Goal: Obtain resource: Download file/media

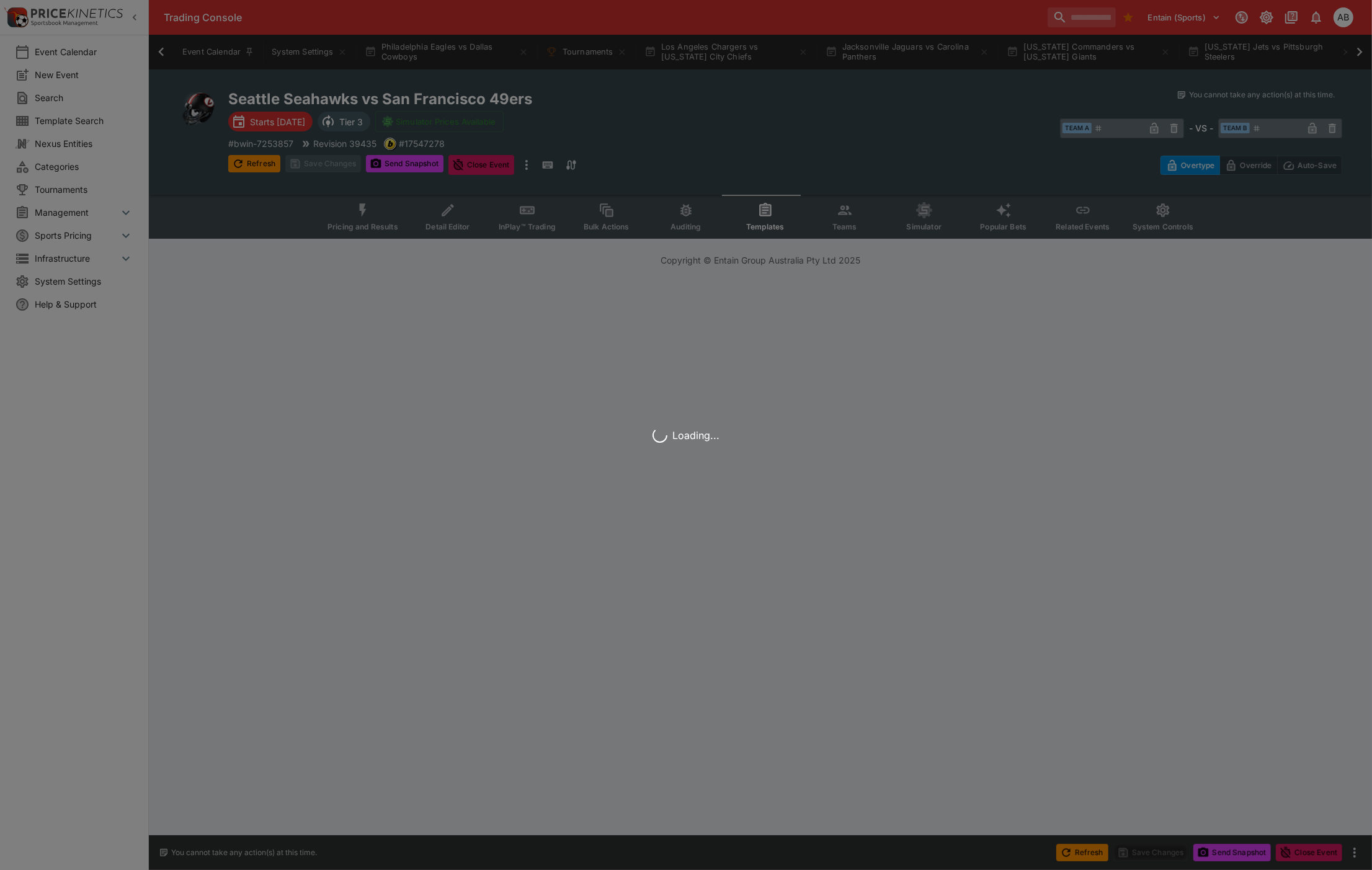
scroll to position [0, 1117]
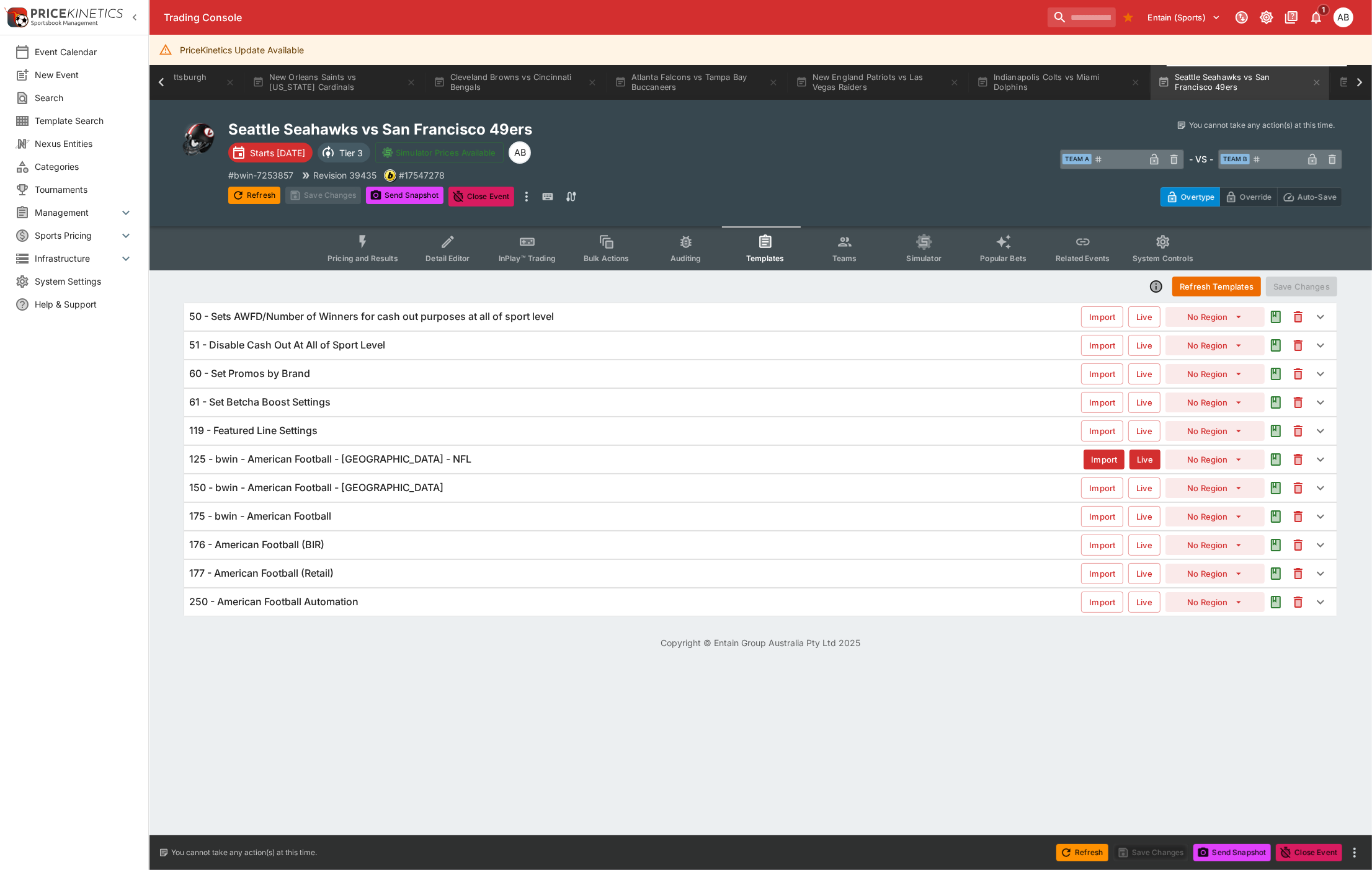
click at [448, 257] on span "Detail Editor" at bounding box center [447, 259] width 44 height 9
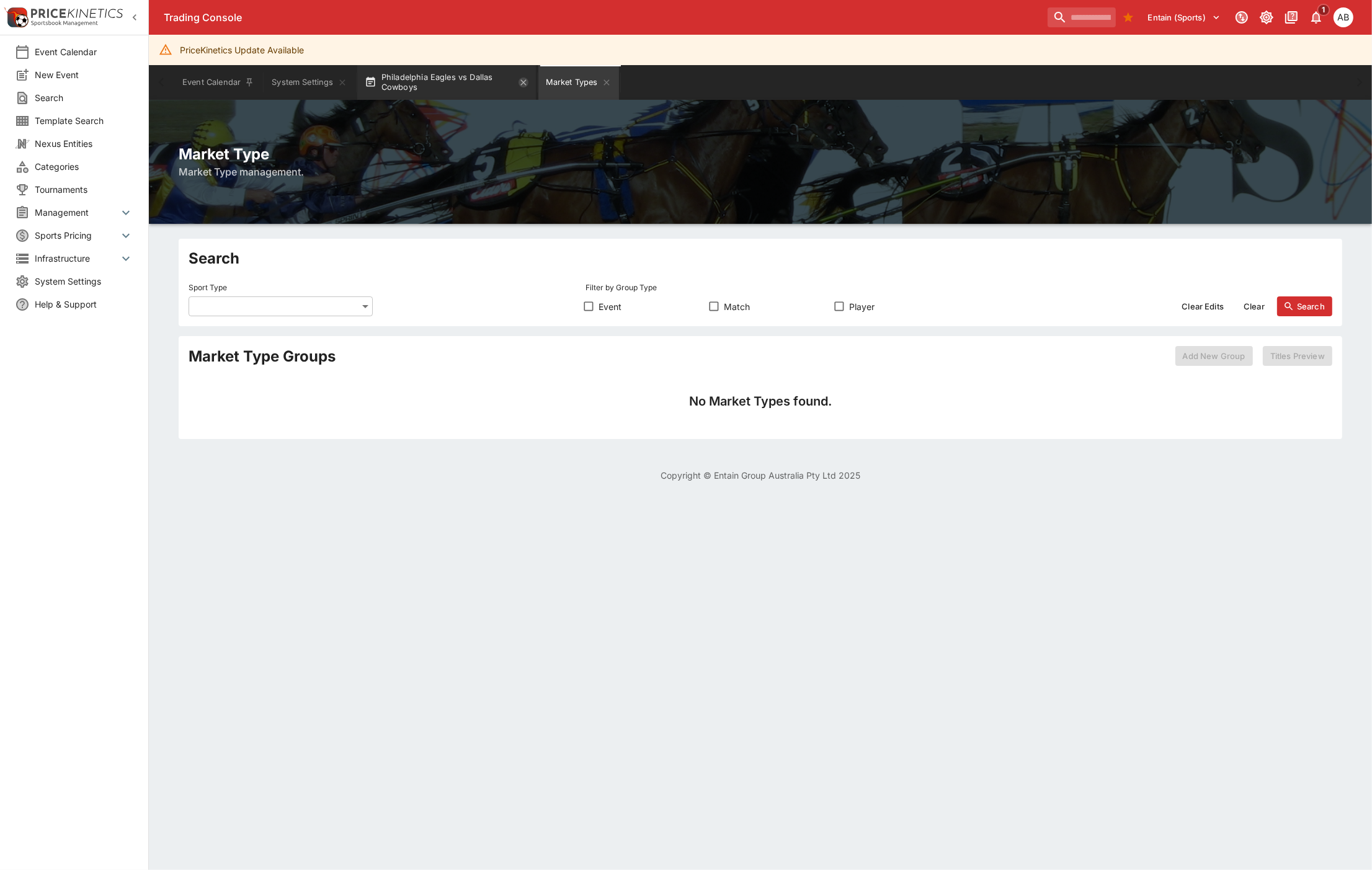
click at [522, 83] on icon "button" at bounding box center [523, 82] width 10 height 10
click at [428, 81] on icon "Market Types" at bounding box center [425, 82] width 10 height 10
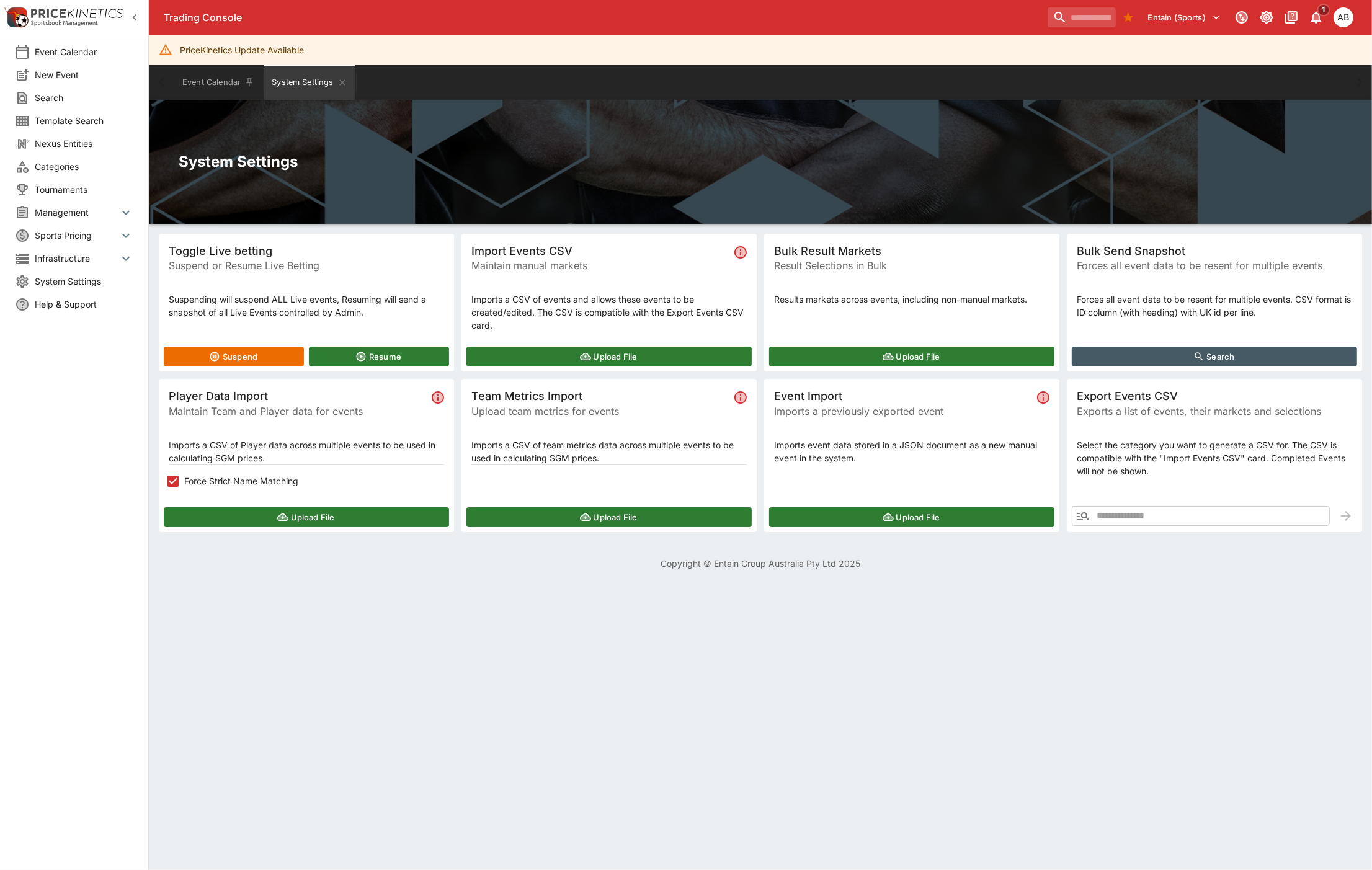
click at [1156, 512] on input "text" at bounding box center [1212, 515] width 236 height 20
paste input "**********"
type input "**********"
click at [1348, 515] on icon "button" at bounding box center [1345, 515] width 15 height 15
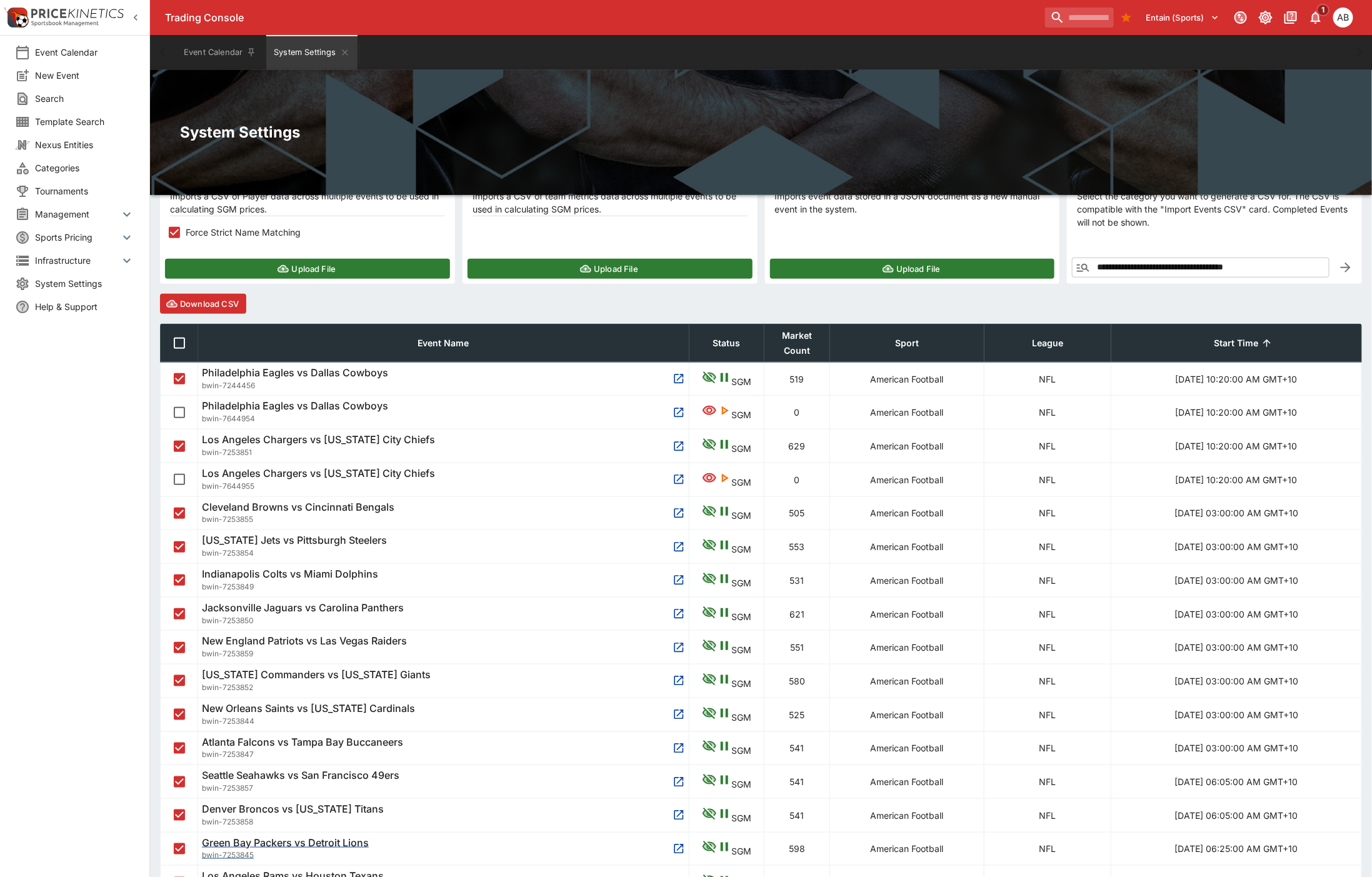
scroll to position [92, 0]
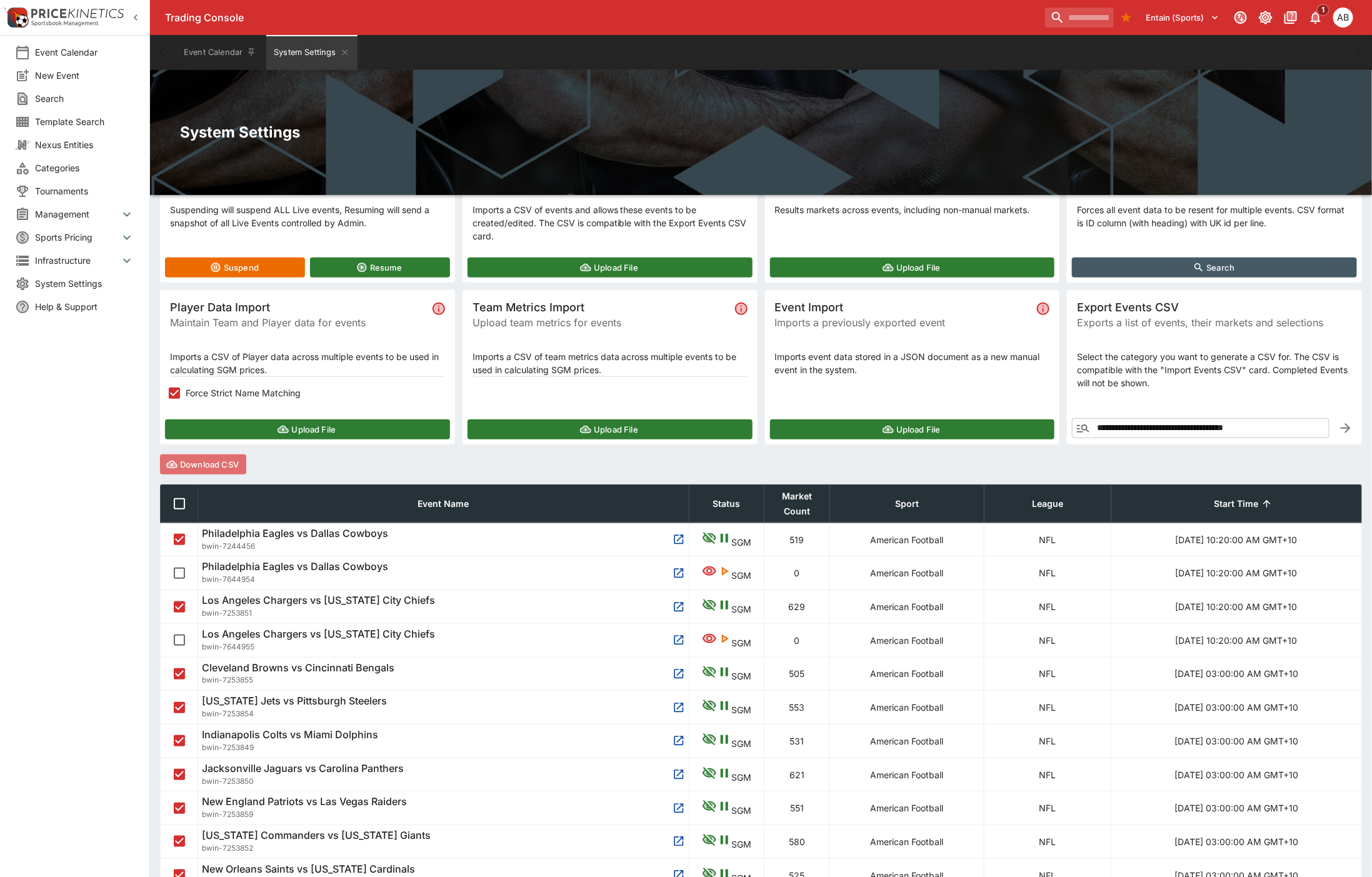
click at [221, 461] on button "Download CSV" at bounding box center [203, 464] width 87 height 20
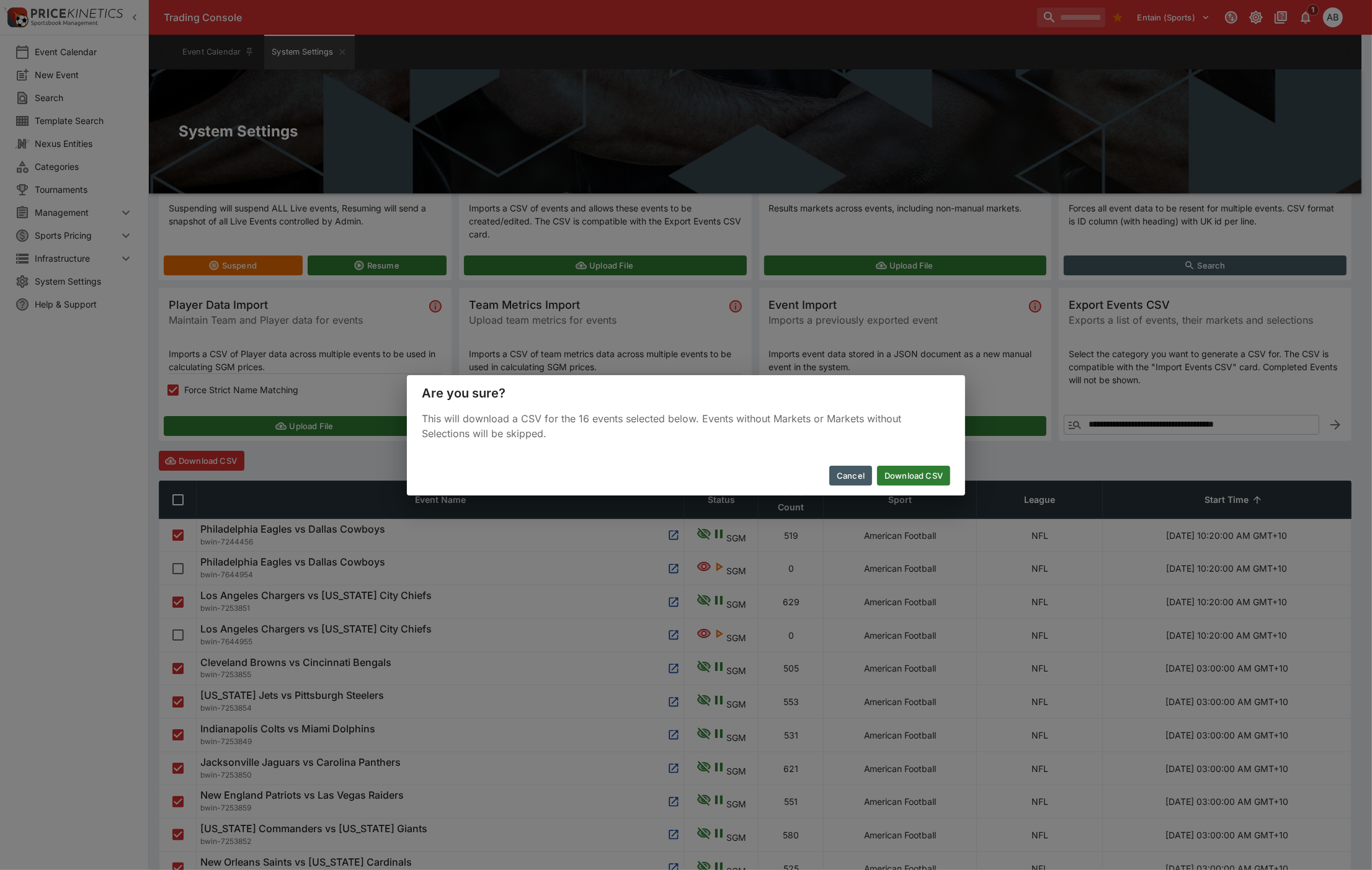
click at [915, 469] on button "Download CSV" at bounding box center [913, 475] width 73 height 20
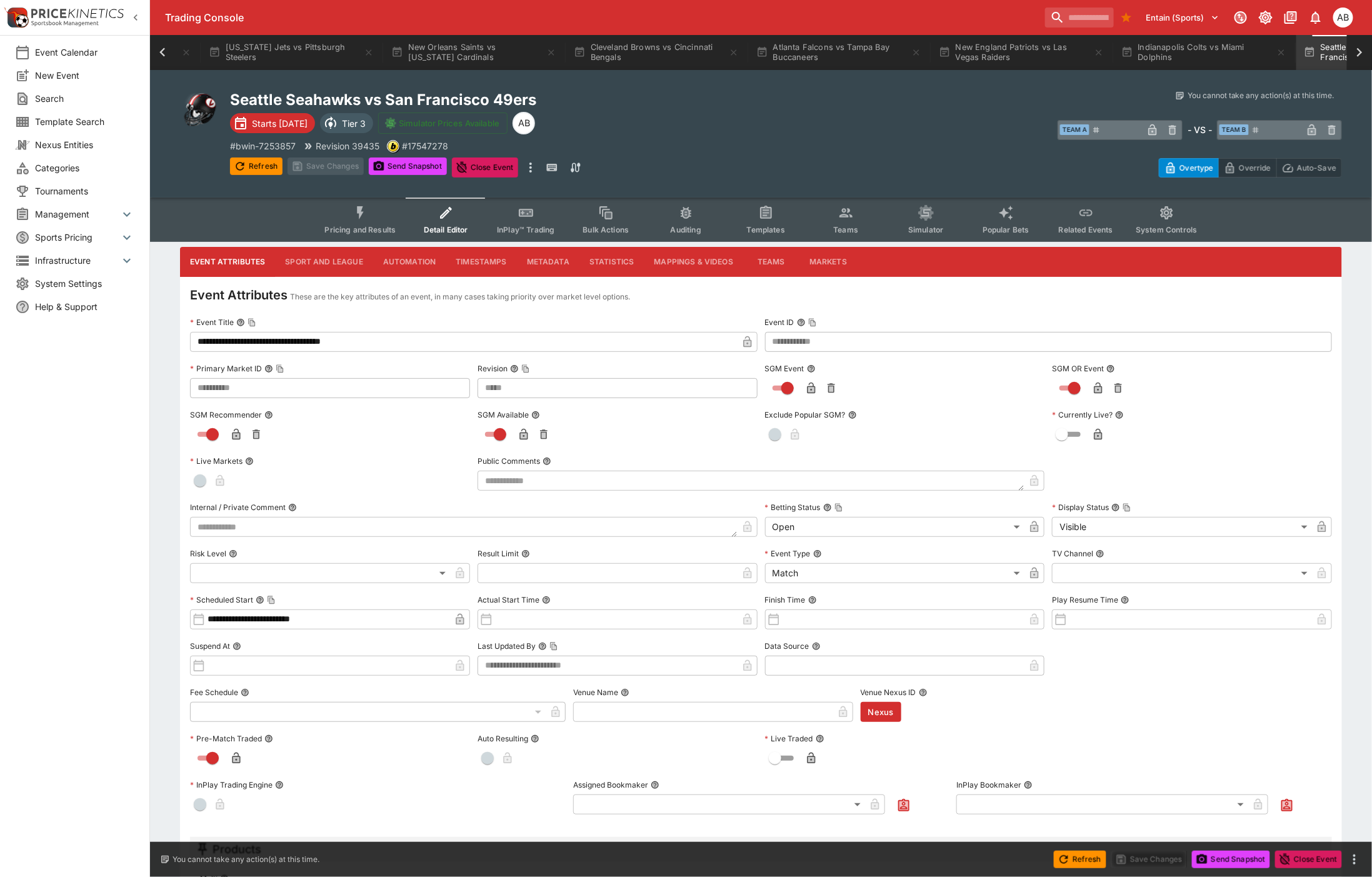
scroll to position [0, 1135]
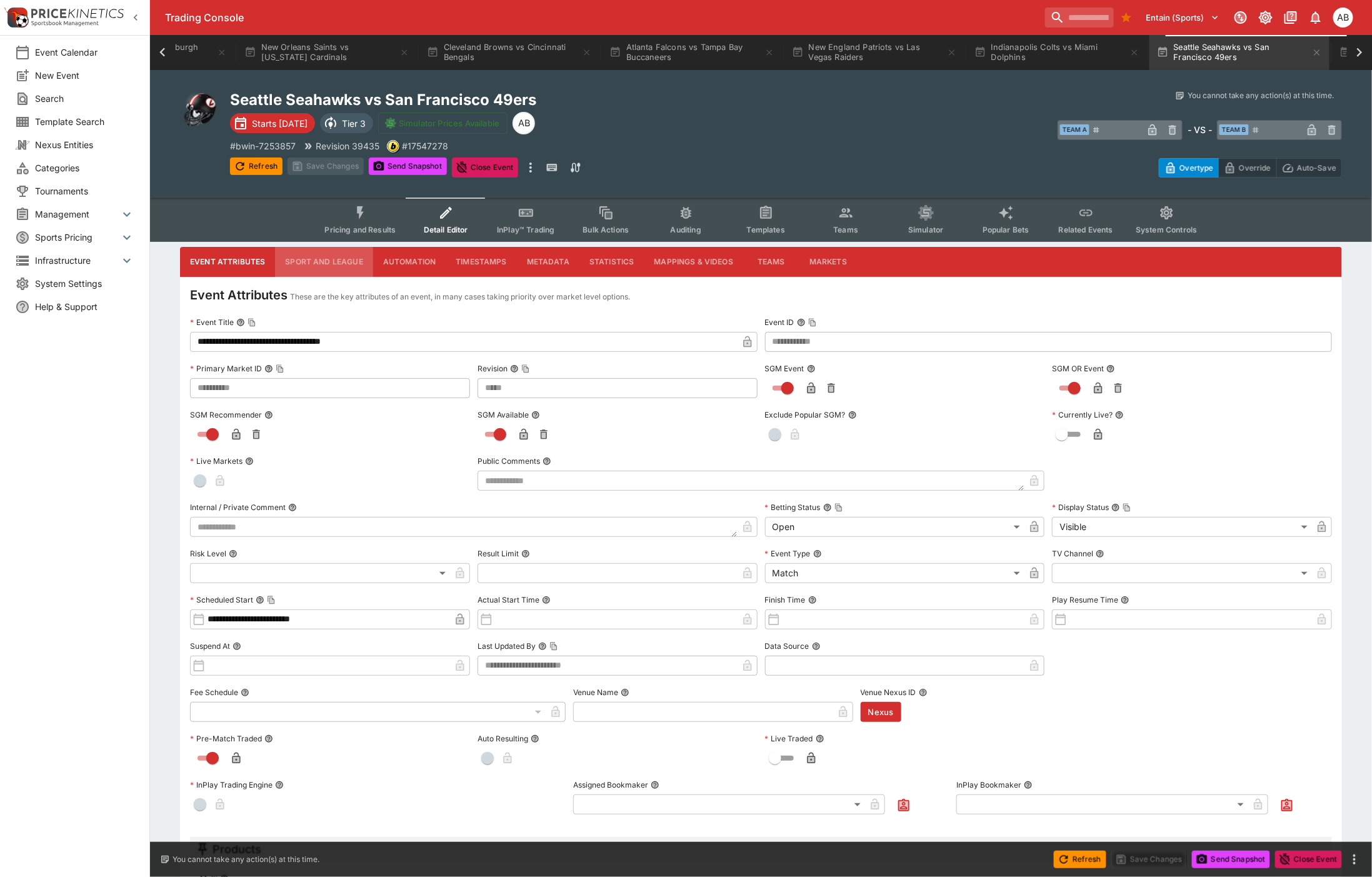
click at [316, 264] on button "Sport and League" at bounding box center [324, 262] width 98 height 30
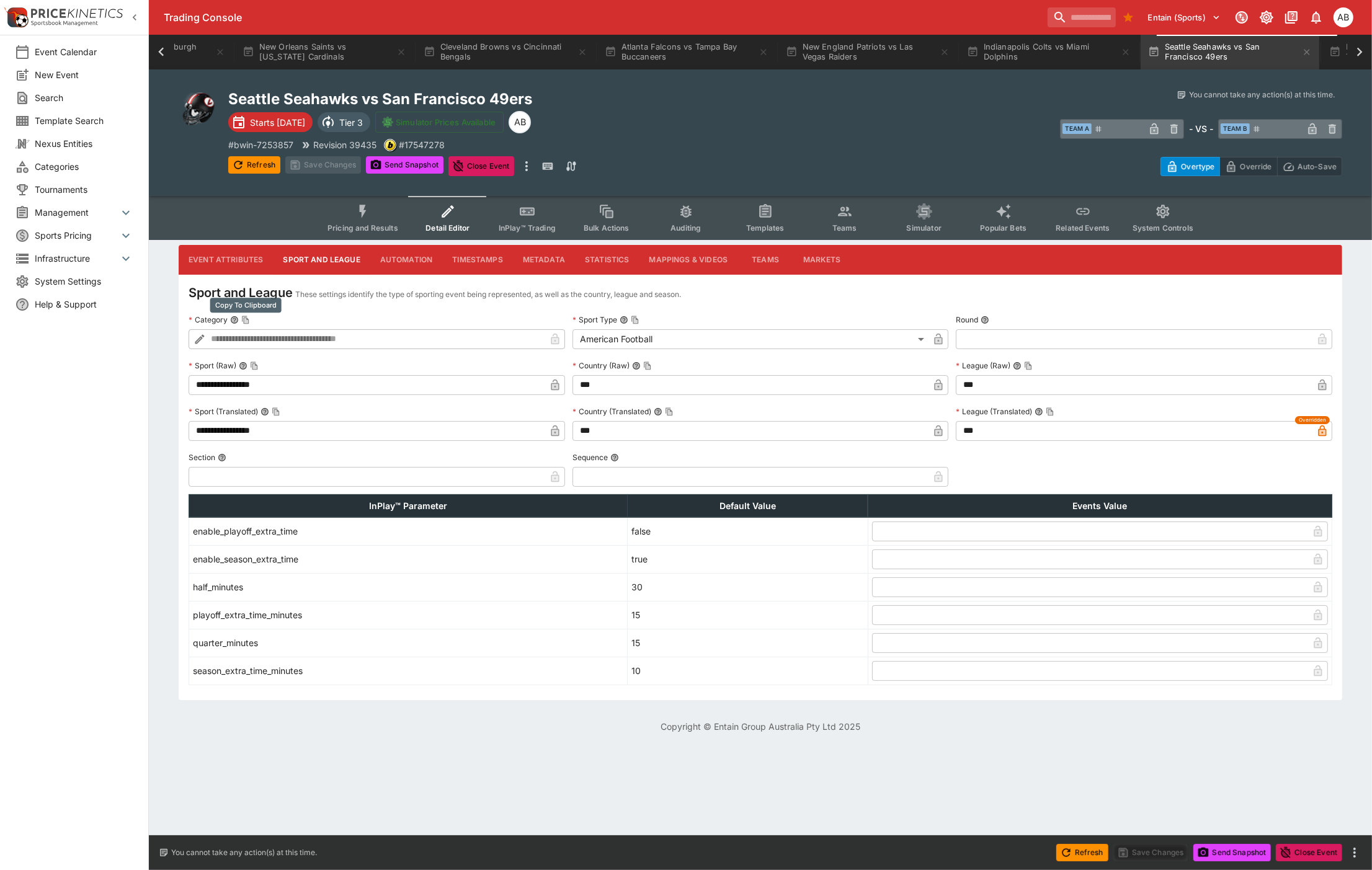
click at [248, 323] on icon "Copy To Clipboard" at bounding box center [245, 319] width 9 height 9
click at [245, 319] on icon "Copy To Clipboard" at bounding box center [246, 320] width 4 height 5
click at [135, 20] on icon "button" at bounding box center [134, 17] width 4 height 6
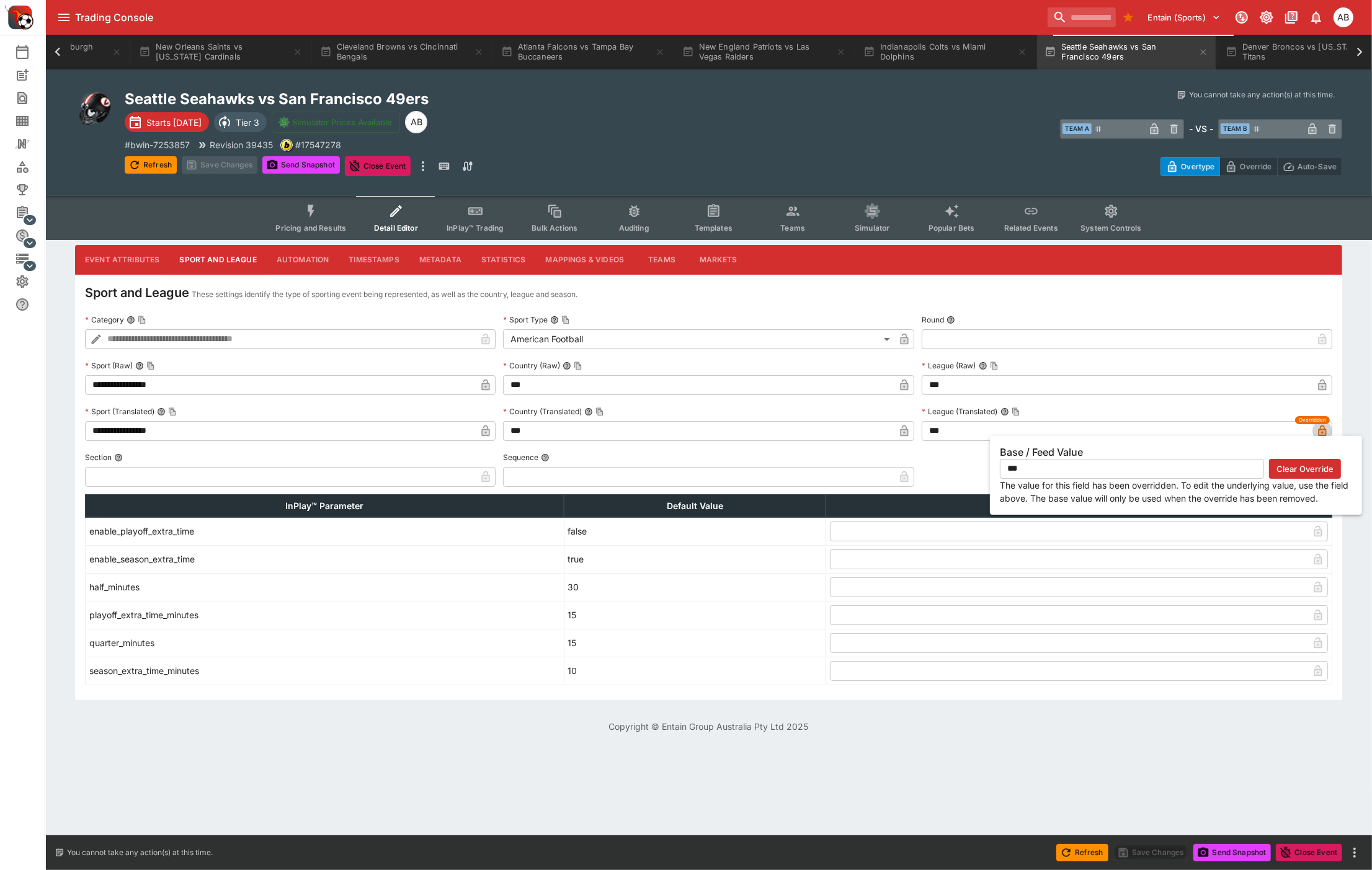
click at [1318, 433] on icon "button" at bounding box center [1322, 430] width 8 height 11
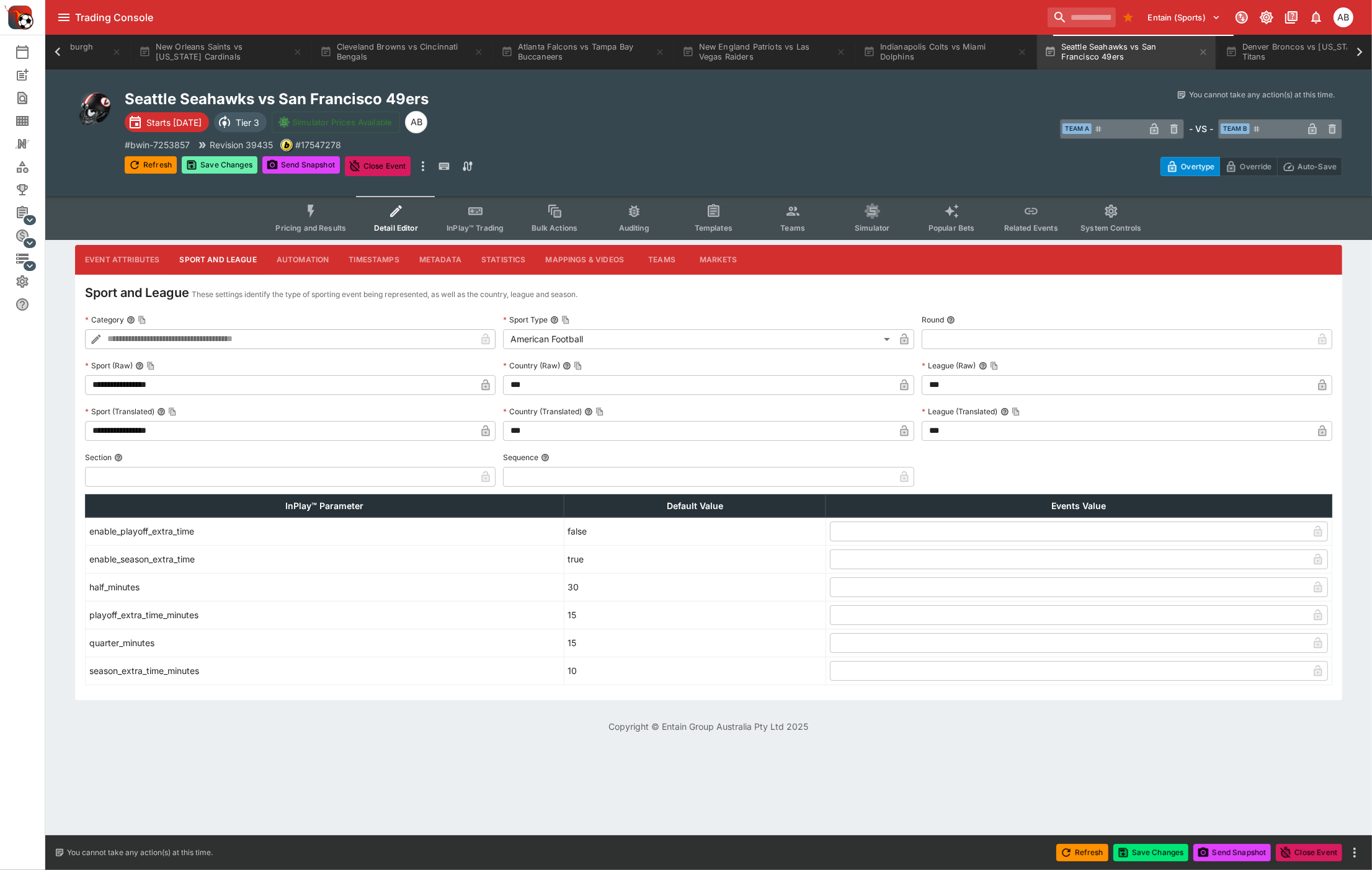
click at [250, 170] on button "Save Changes" at bounding box center [220, 165] width 76 height 17
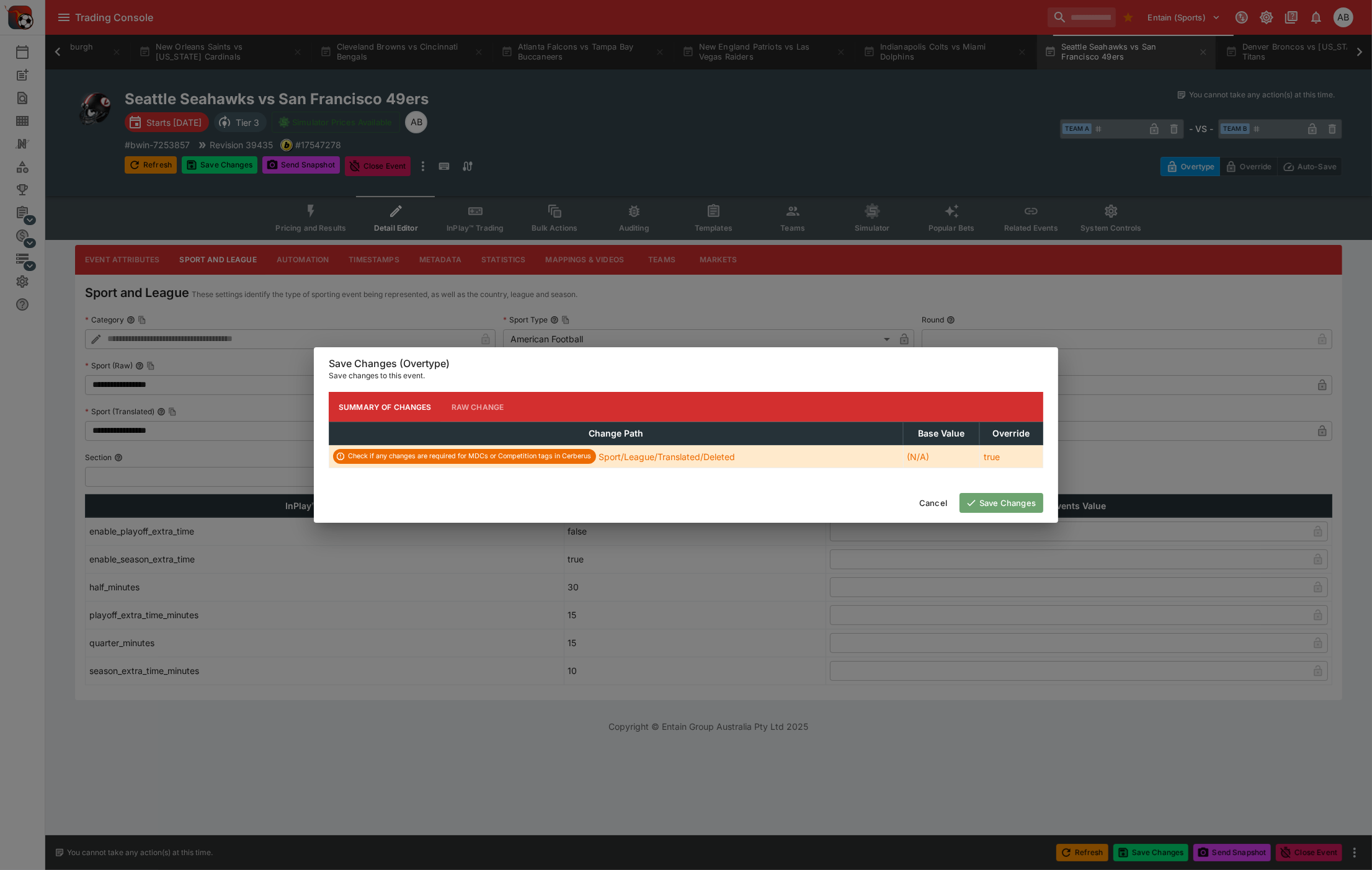
click at [1015, 503] on button "Save Changes" at bounding box center [1001, 502] width 84 height 20
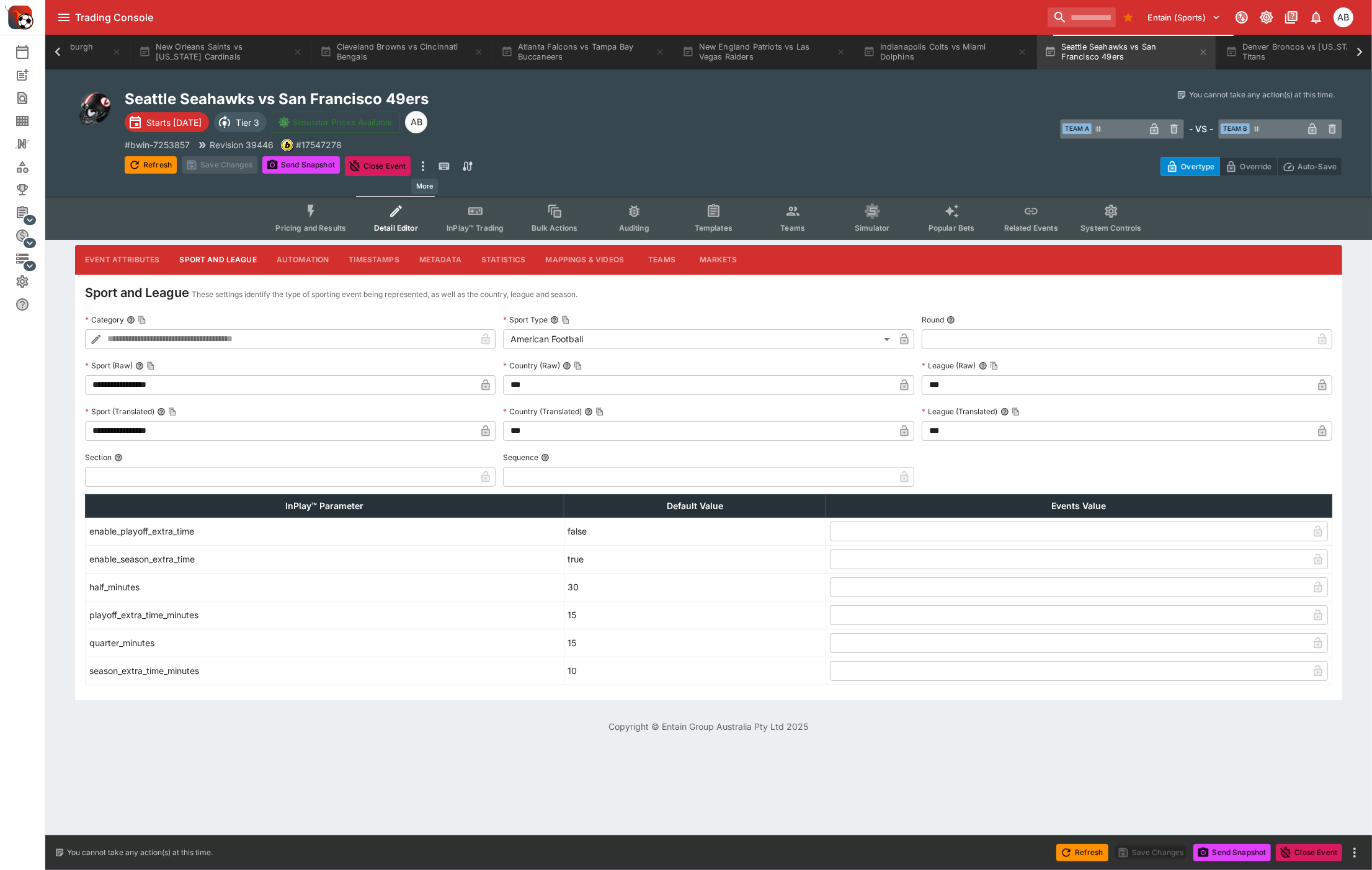
click at [424, 166] on icon "more" at bounding box center [423, 166] width 2 height 10
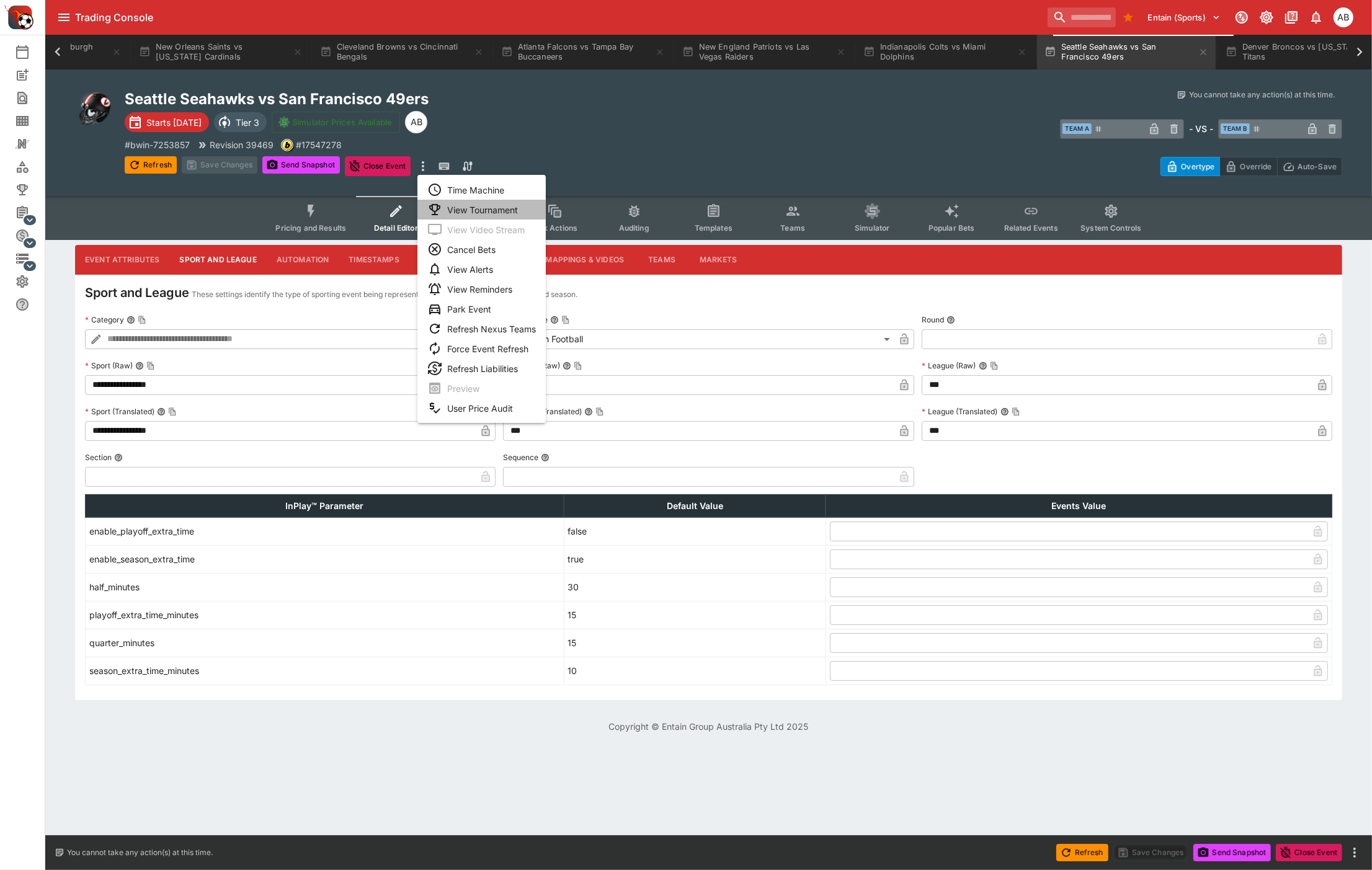
click at [480, 217] on li "View Tournament" at bounding box center [481, 209] width 128 height 20
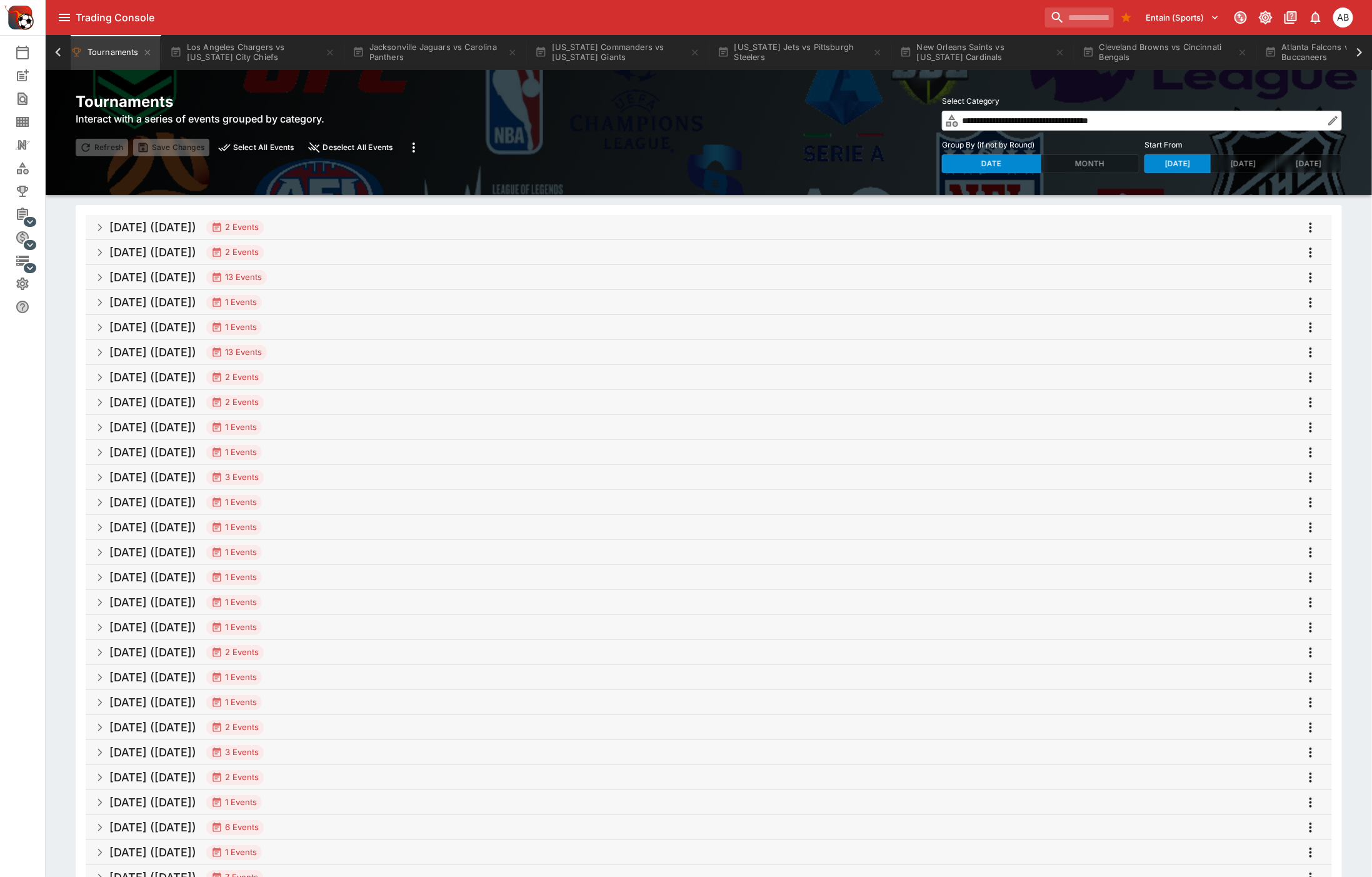
scroll to position [0, 369]
click at [336, 223] on span "[DATE] ([DATE]) 2 Events" at bounding box center [716, 228] width 1213 height 23
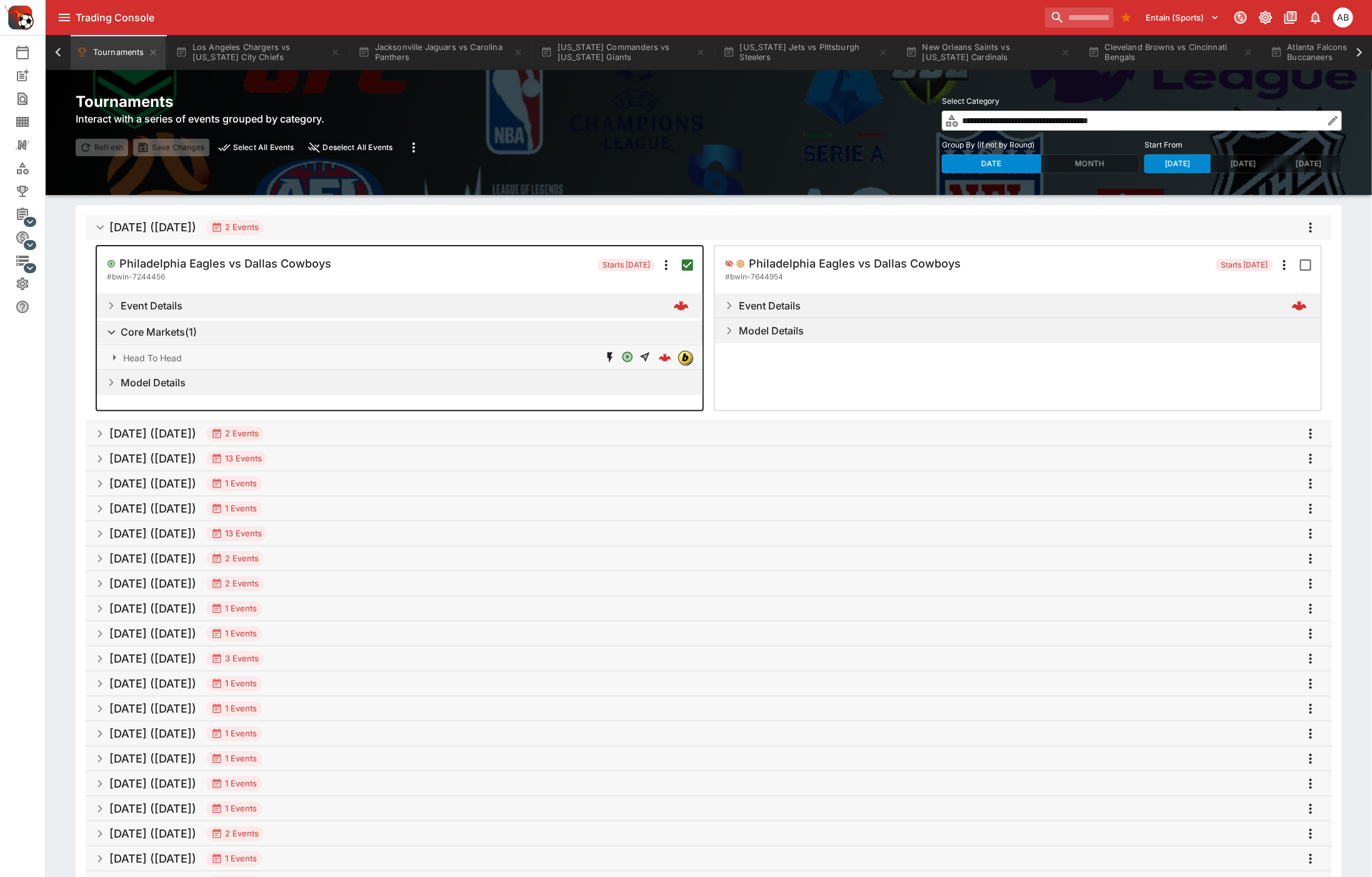
click at [1315, 234] on icon "more" at bounding box center [1311, 227] width 15 height 15
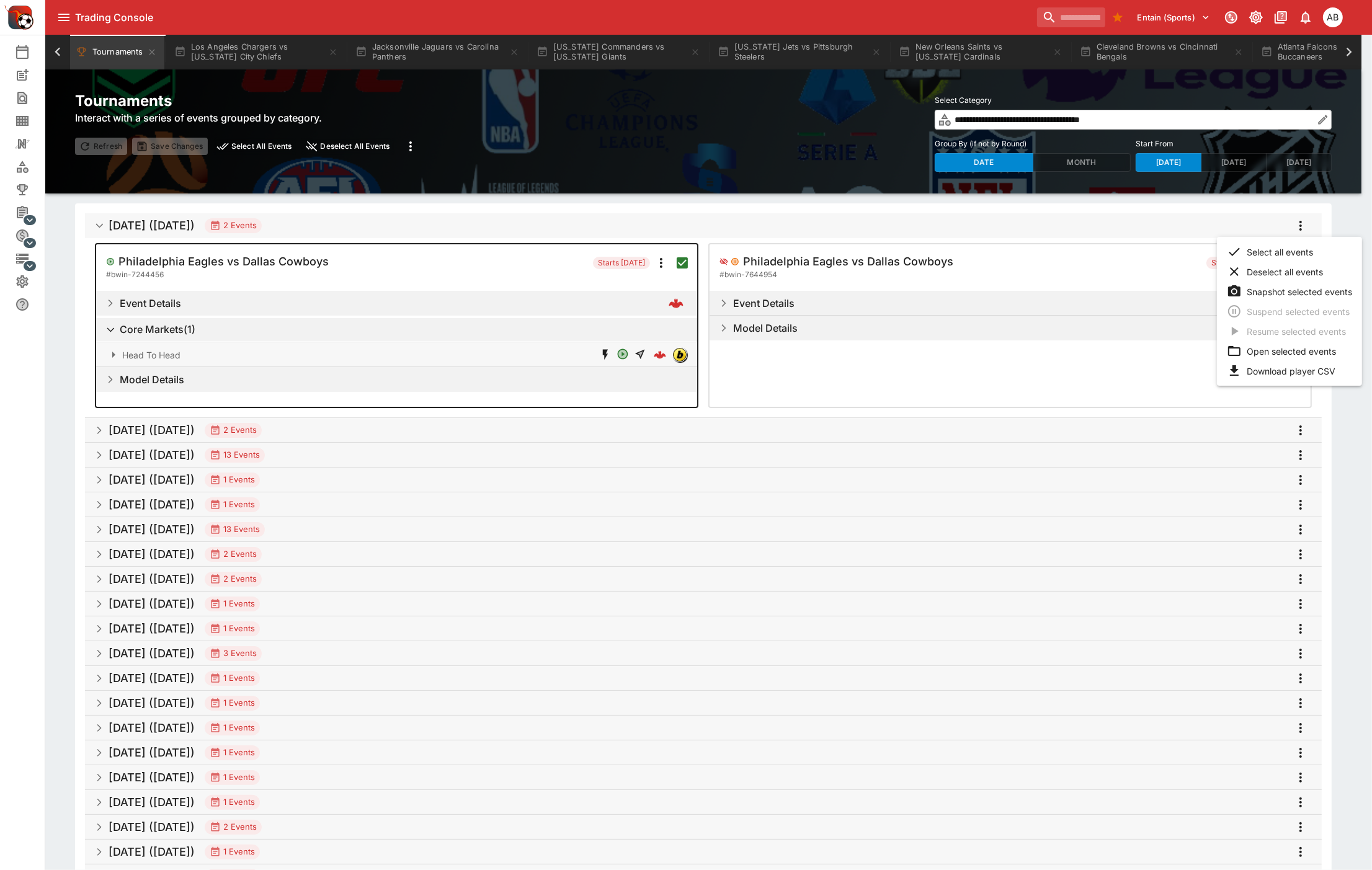
click at [1285, 366] on li "Download player CSV" at bounding box center [1289, 370] width 145 height 20
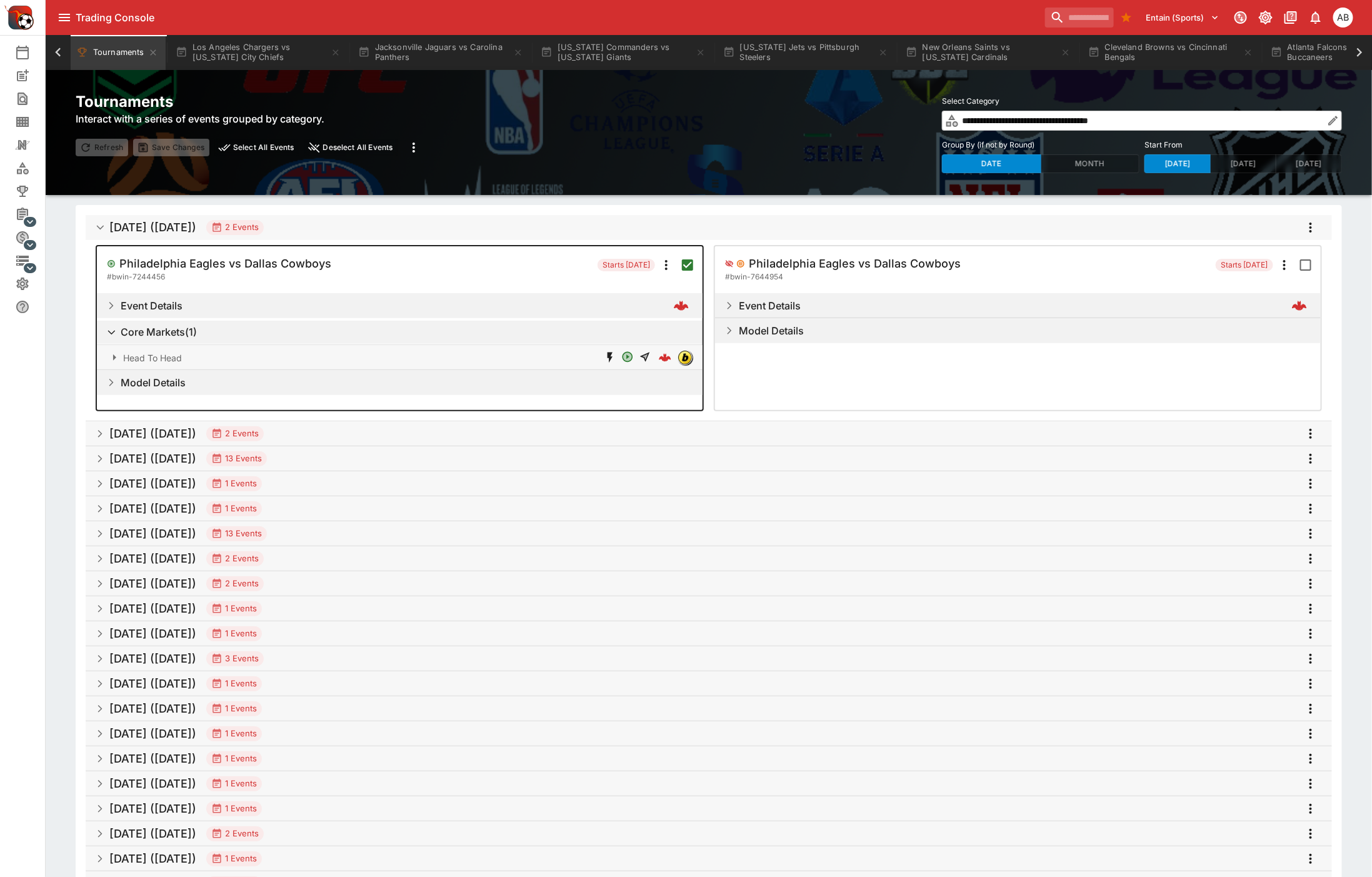
drag, startPoint x: 289, startPoint y: 429, endPoint x: 301, endPoint y: 428, distance: 12.0
click at [259, 429] on div "2 Events" at bounding box center [235, 434] width 47 height 13
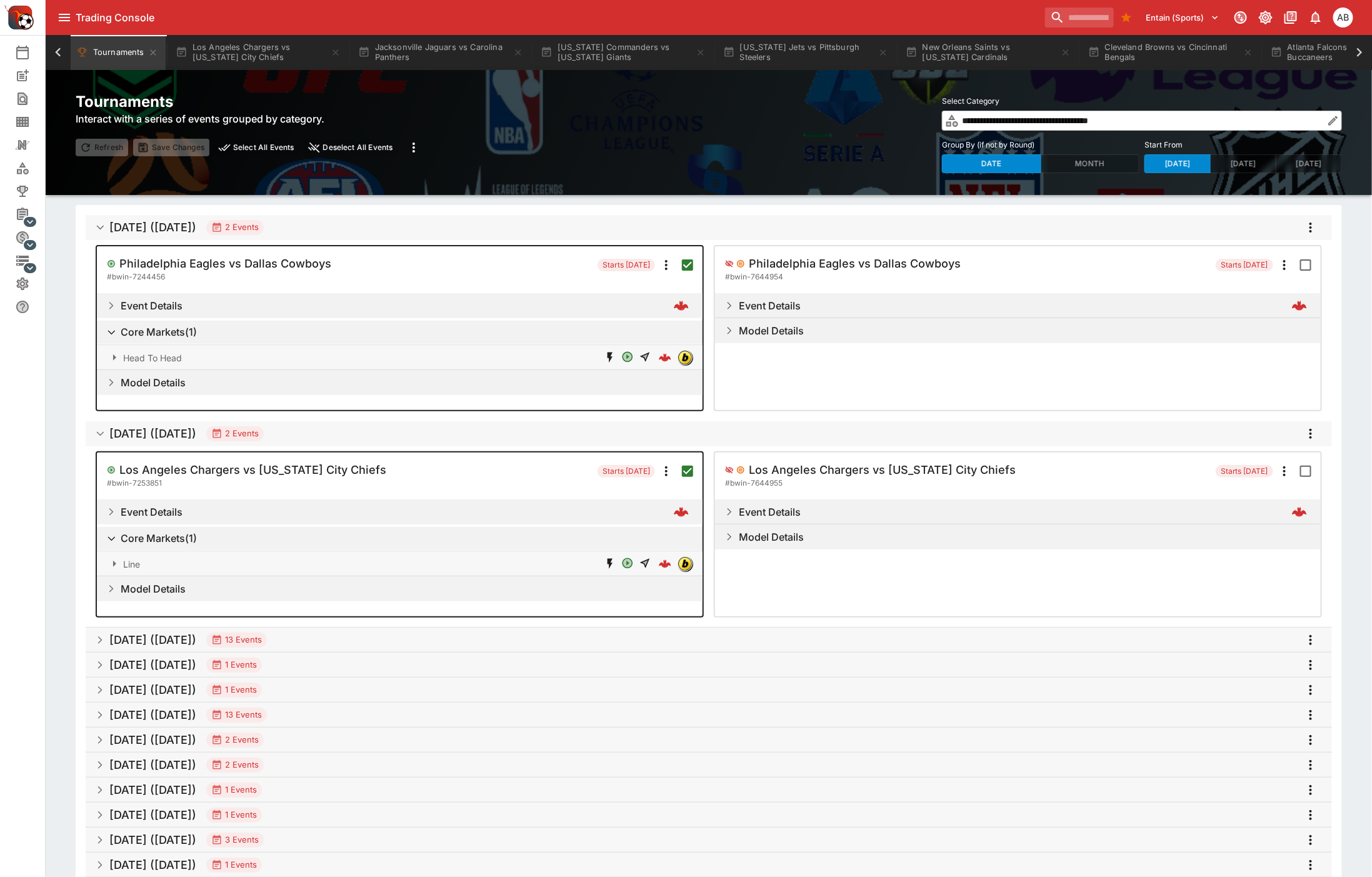
click at [1311, 428] on icon "more" at bounding box center [1311, 433] width 2 height 10
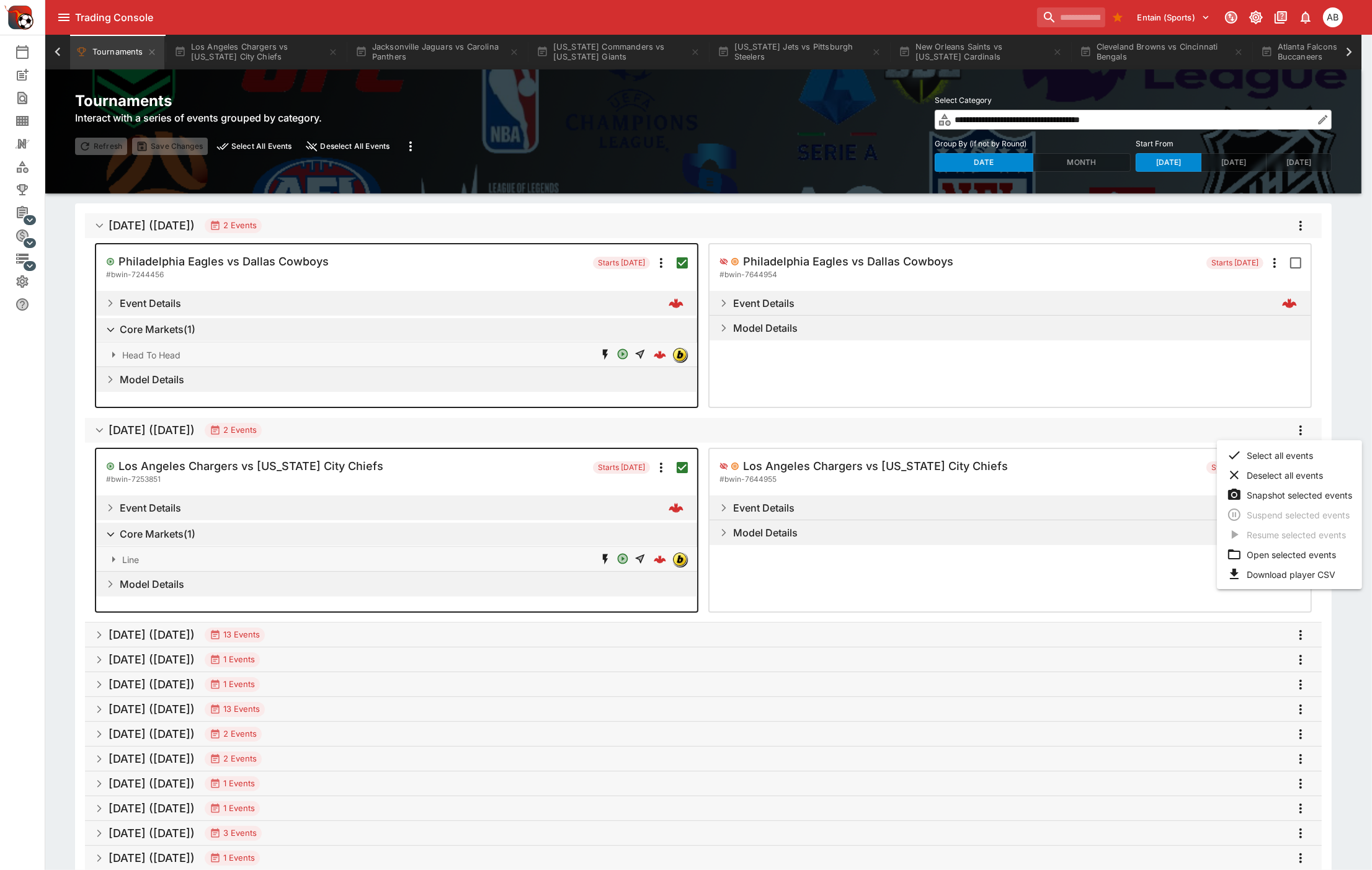
click at [1291, 572] on li "Download player CSV" at bounding box center [1289, 573] width 145 height 20
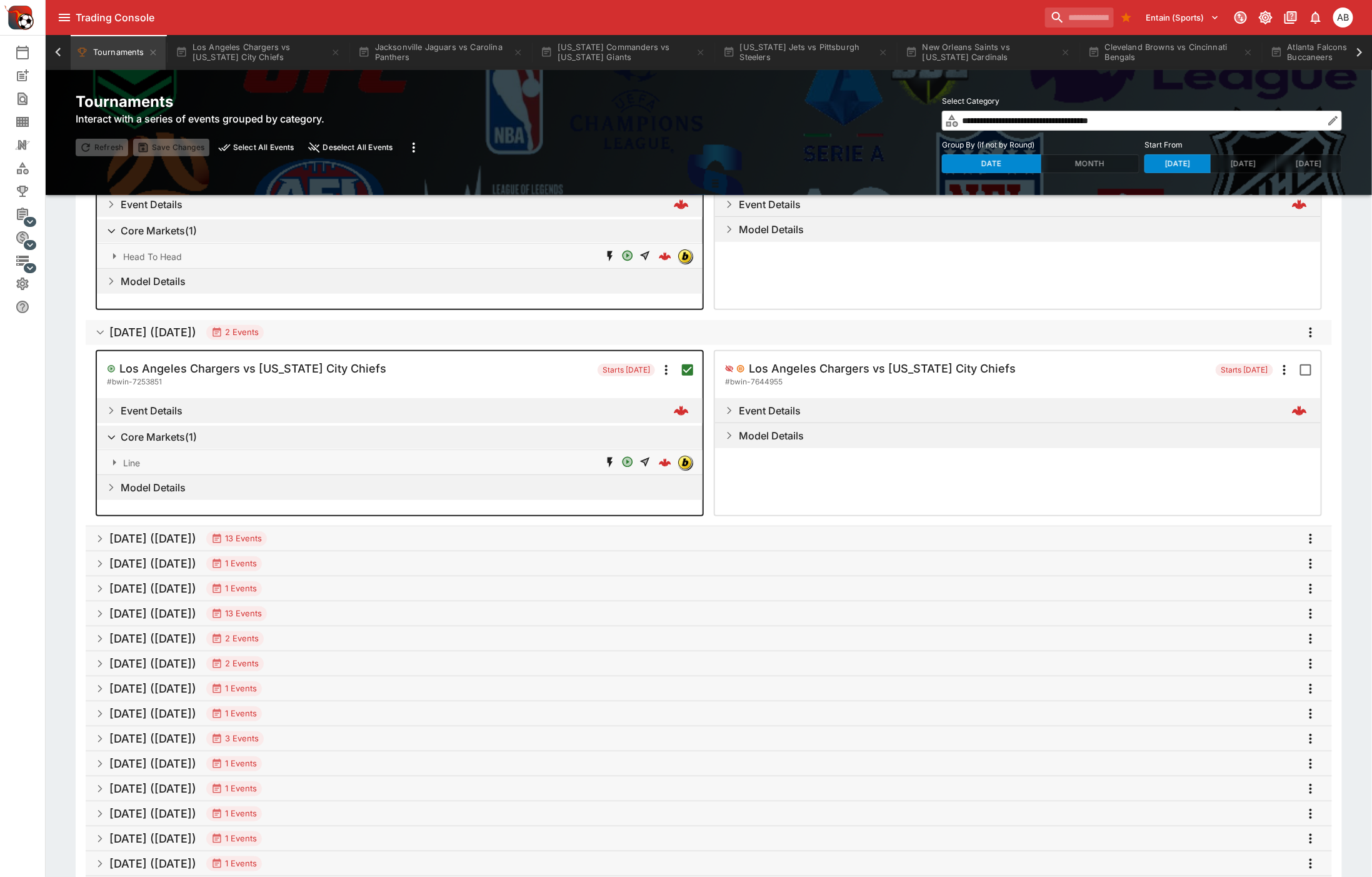
scroll to position [277, 0]
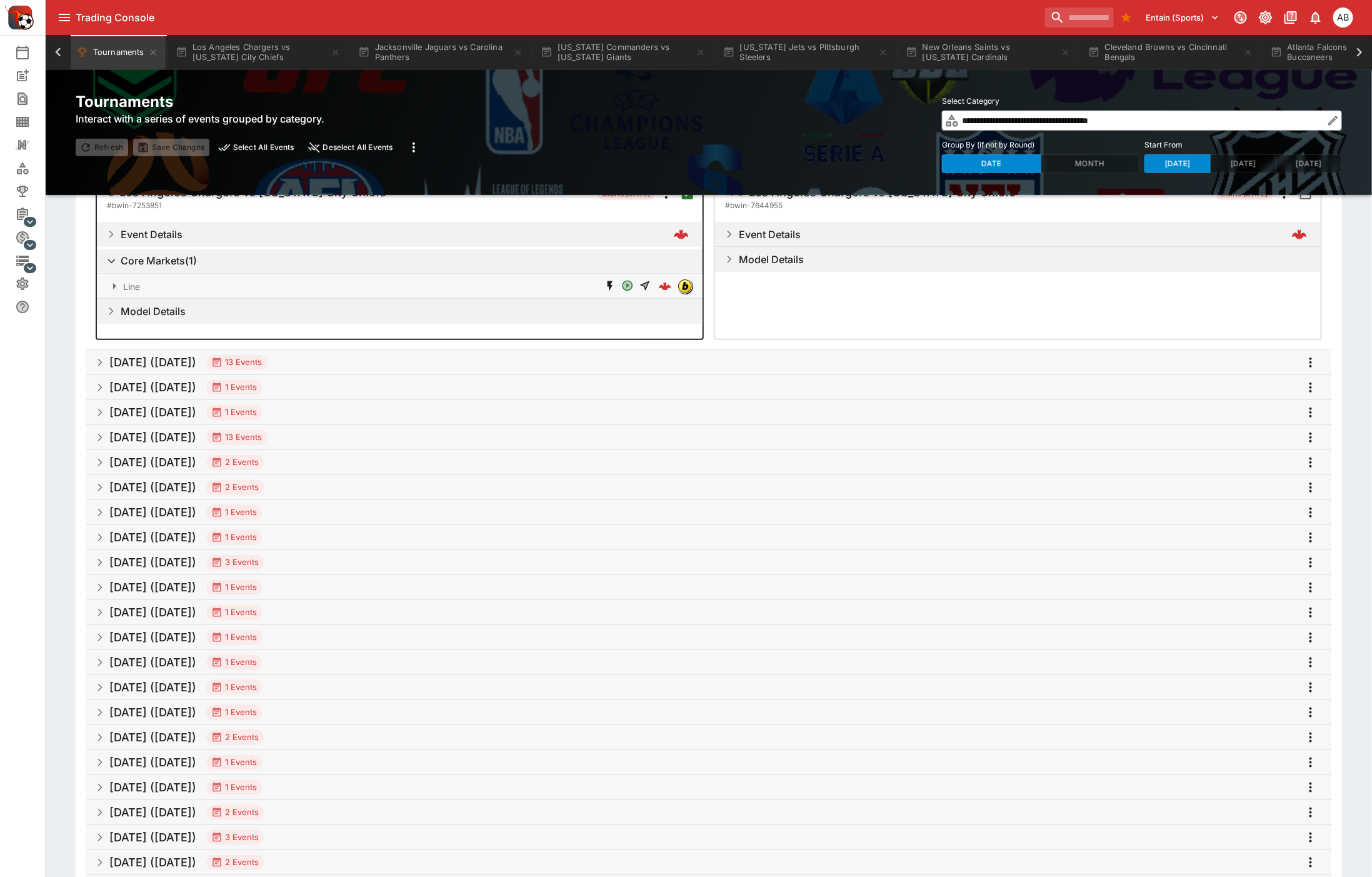
click at [1303, 365] on button "more" at bounding box center [1311, 362] width 23 height 23
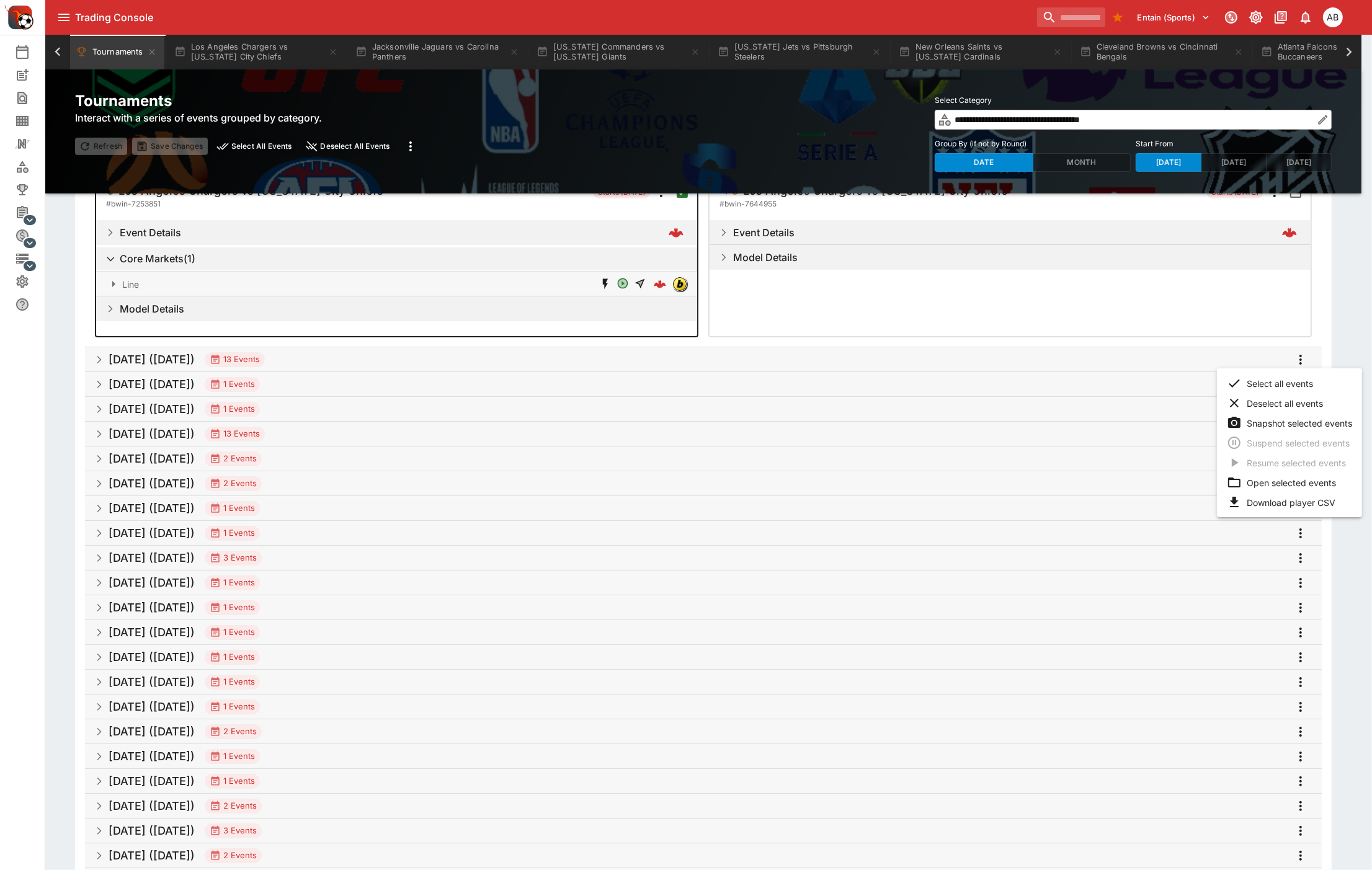
click at [1282, 380] on li "Select all events" at bounding box center [1289, 383] width 145 height 20
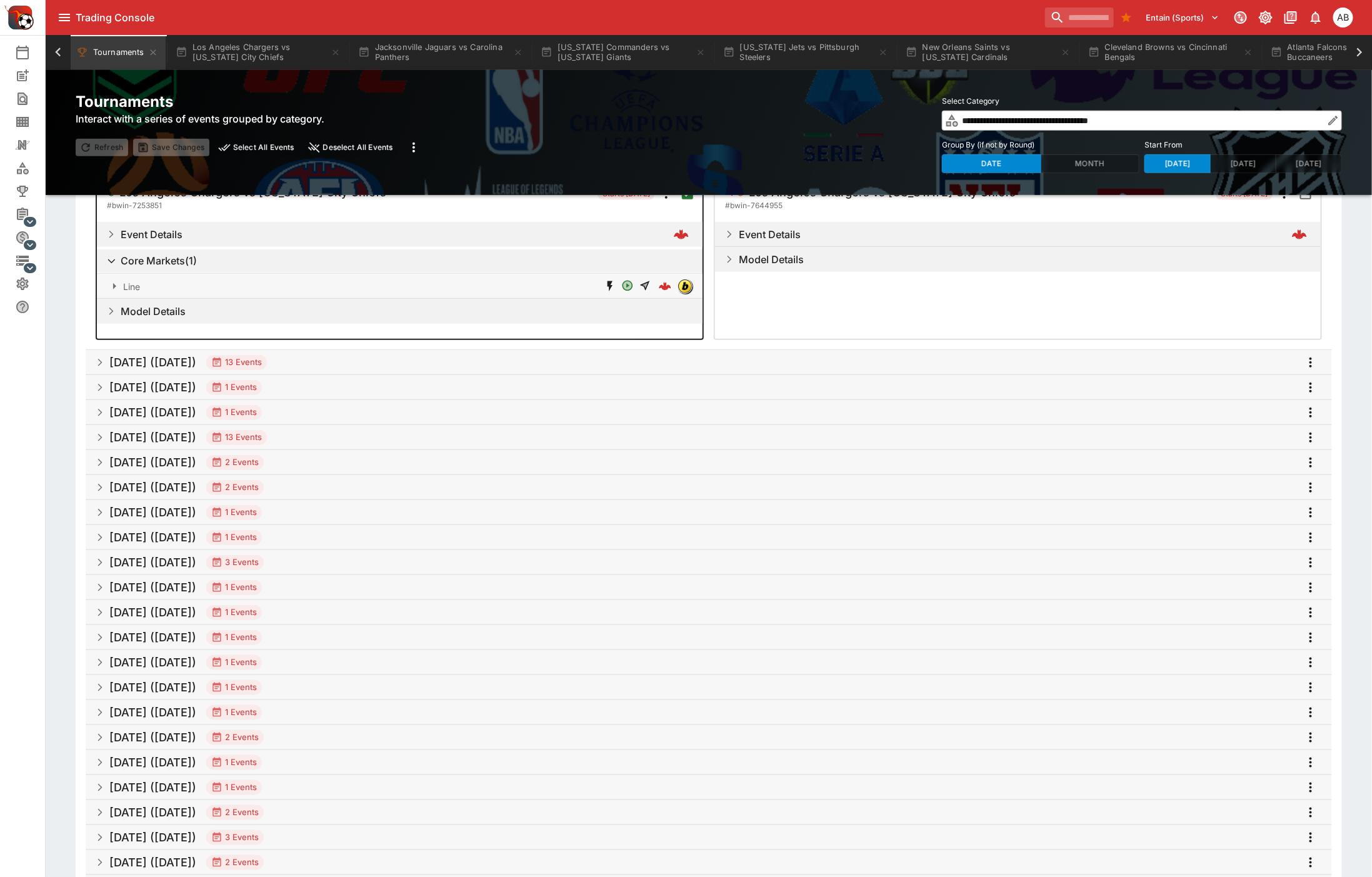
click at [1305, 358] on icon "more" at bounding box center [1311, 362] width 15 height 15
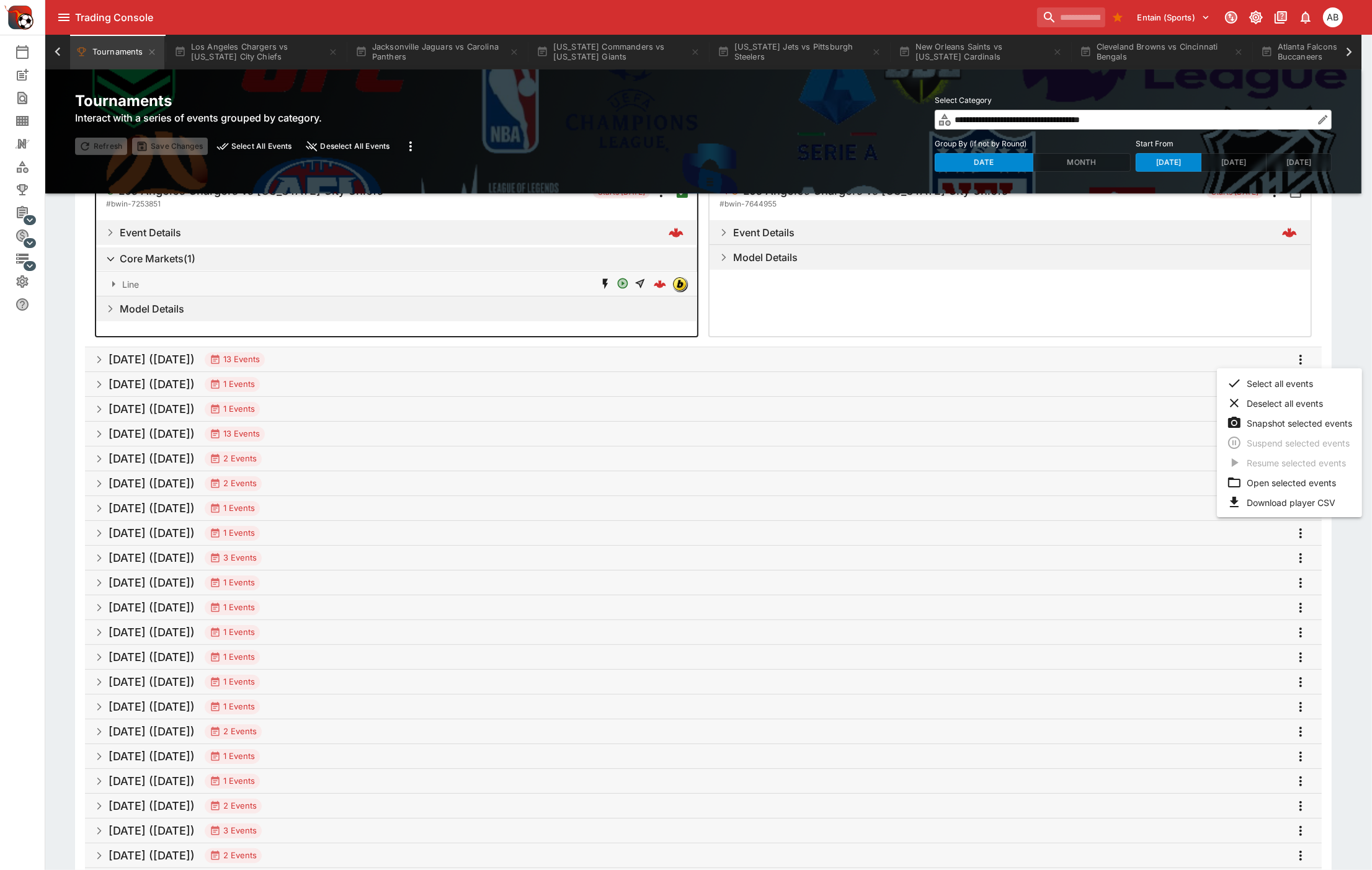
click at [1285, 497] on li "Download player CSV" at bounding box center [1289, 501] width 145 height 20
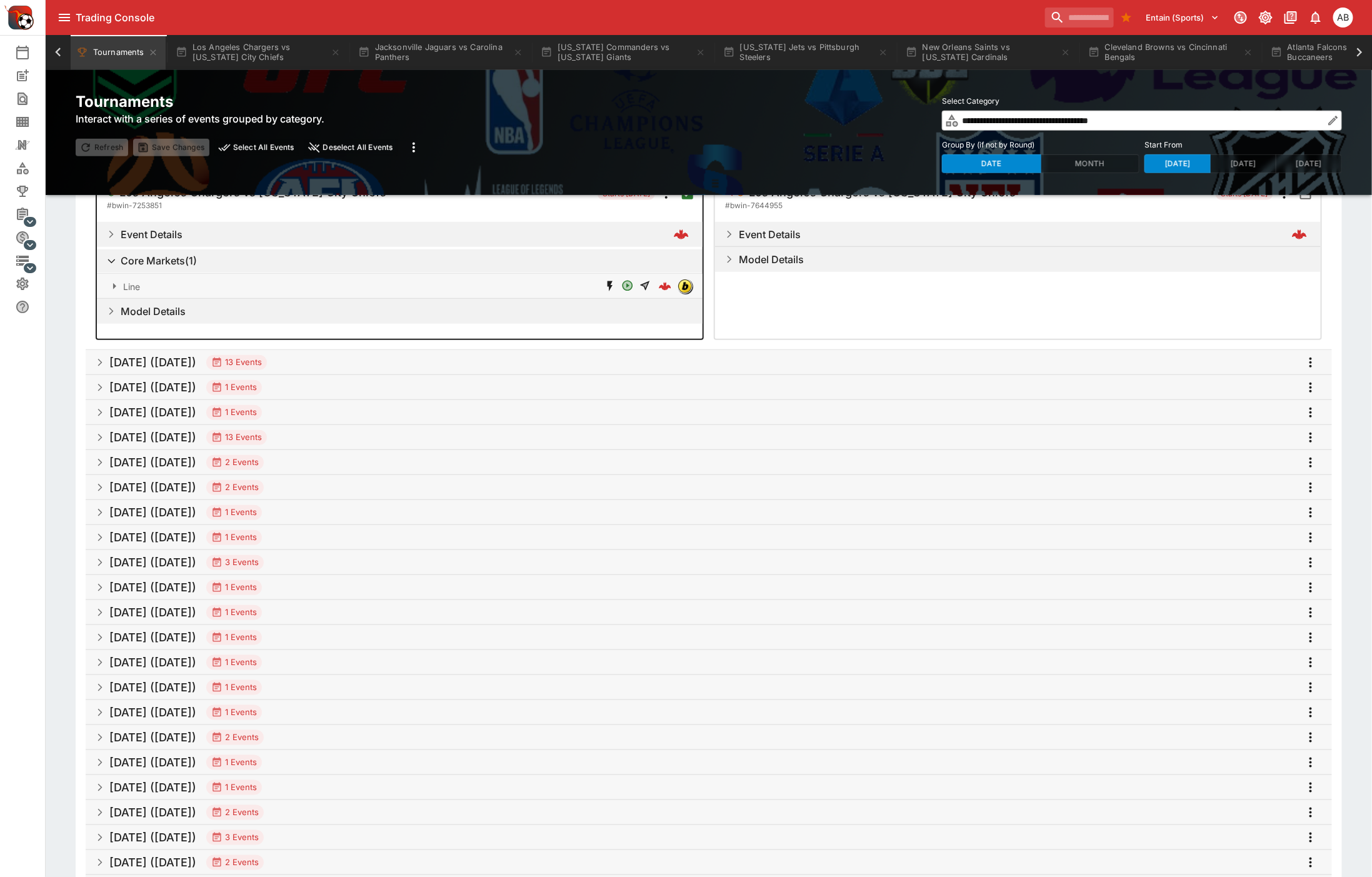
click at [1313, 385] on icon "more" at bounding box center [1311, 387] width 15 height 15
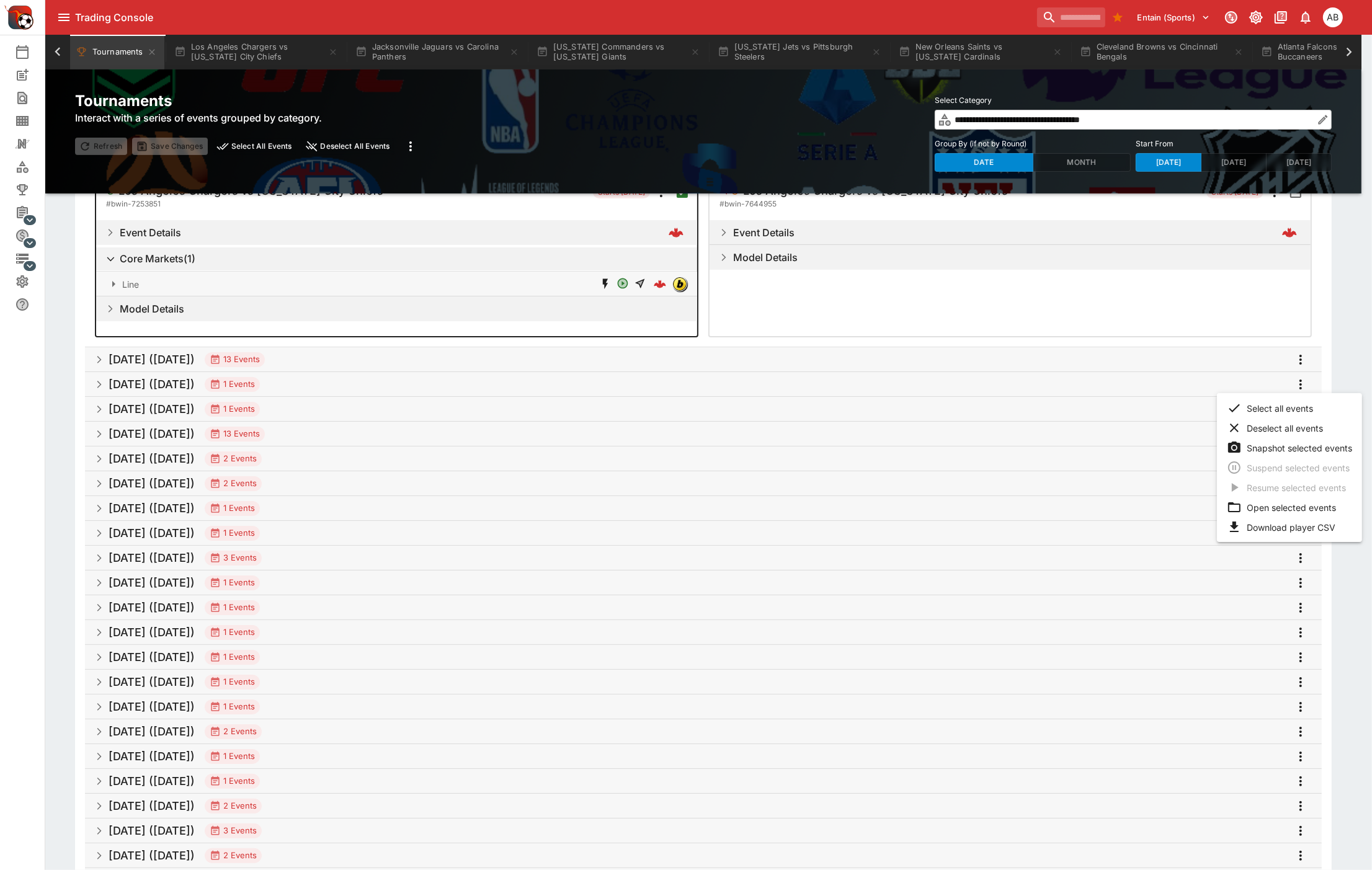
click at [1281, 405] on li "Select all events" at bounding box center [1289, 408] width 145 height 20
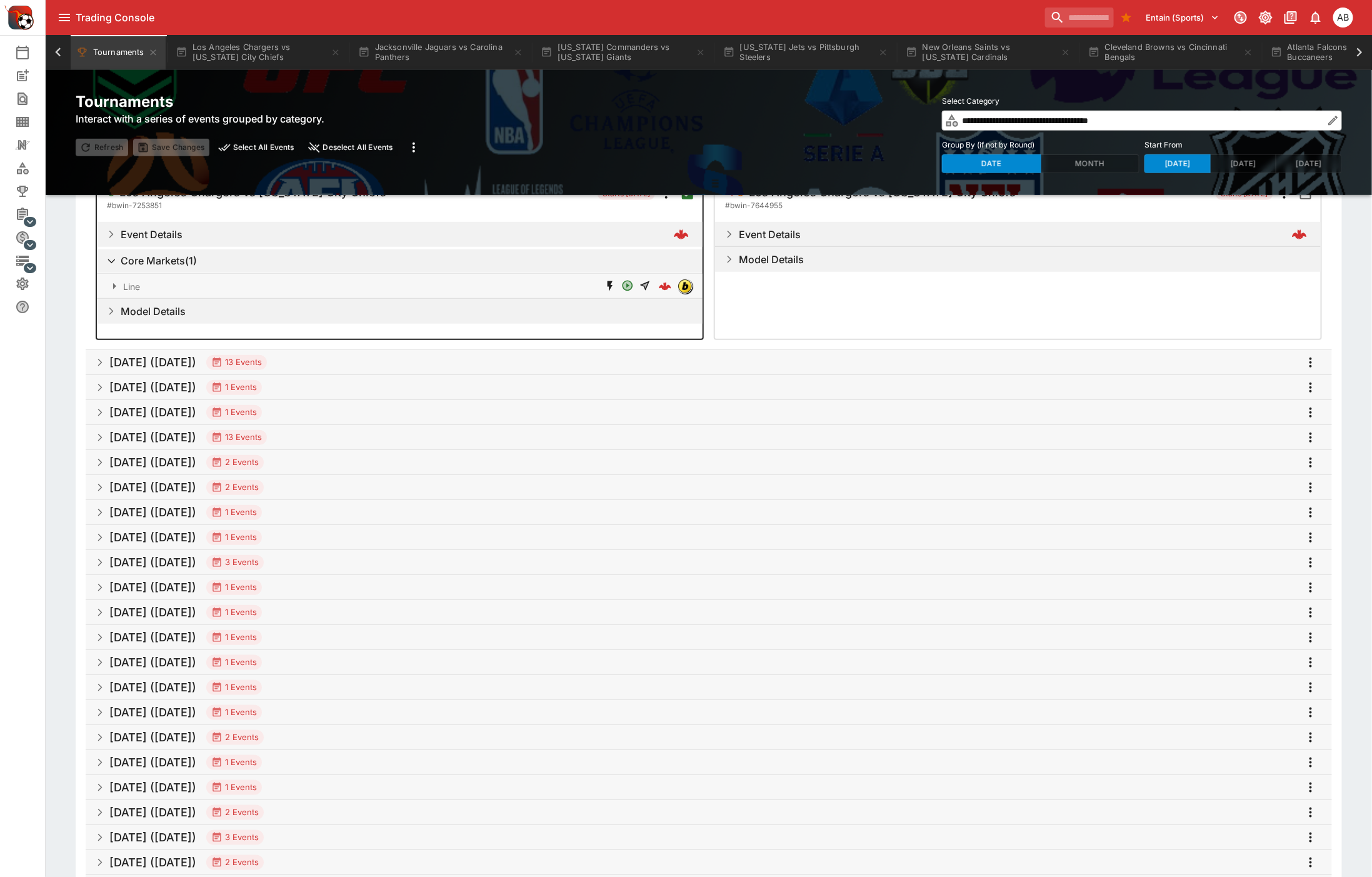
click at [1313, 386] on icon "more" at bounding box center [1311, 387] width 15 height 15
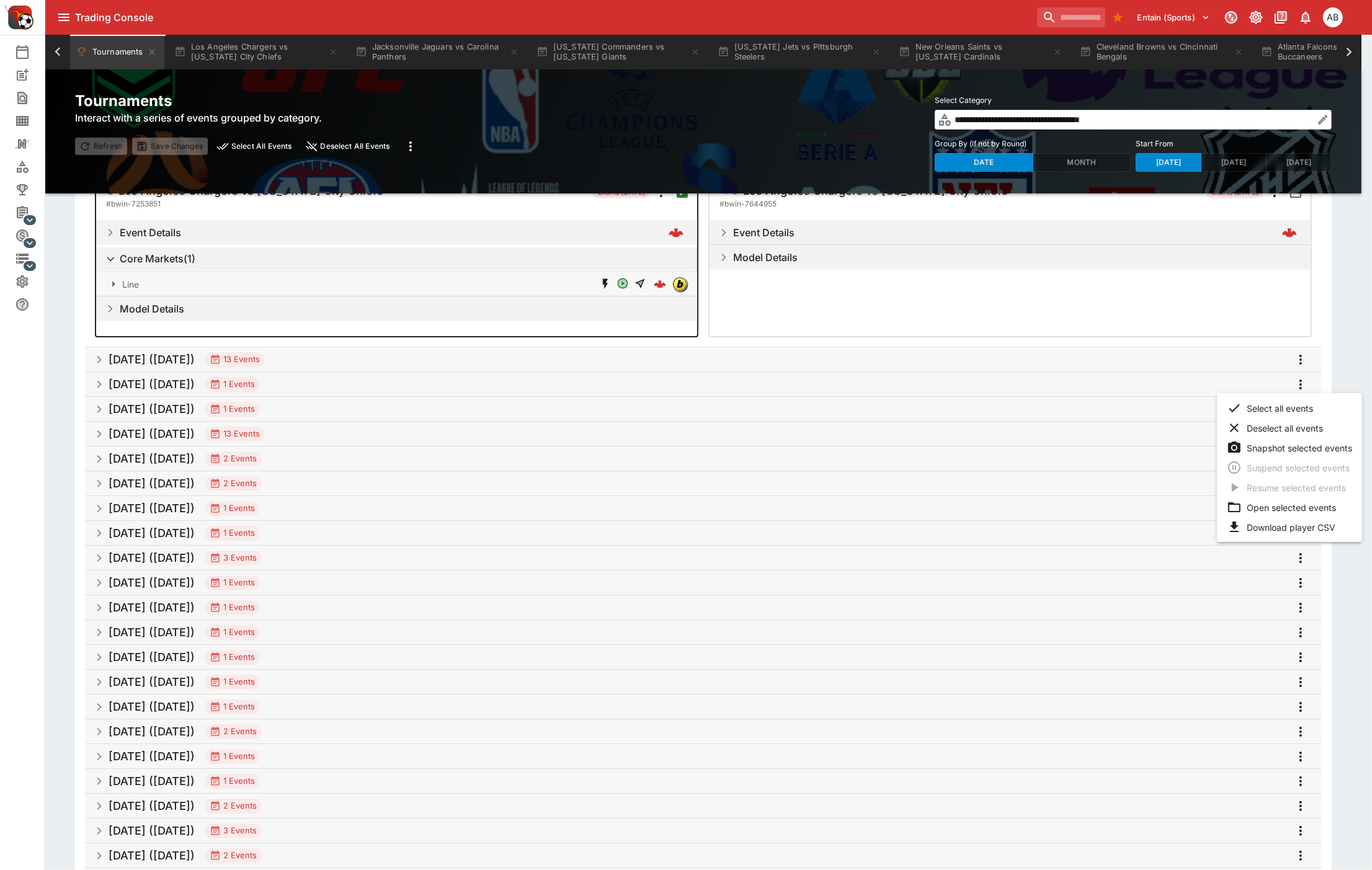
click at [1281, 524] on li "Download player CSV" at bounding box center [1289, 526] width 145 height 20
